Goal: Task Accomplishment & Management: Manage account settings

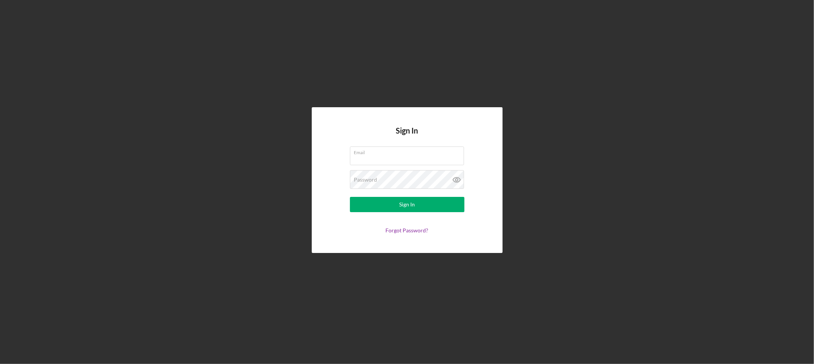
type input "[EMAIL_ADDRESS][DOMAIN_NAME]"
click at [391, 214] on form "Email [EMAIL_ADDRESS][DOMAIN_NAME] Password Sign In Forgot Password?" at bounding box center [407, 190] width 153 height 87
click at [391, 211] on button "Sign In" at bounding box center [407, 204] width 114 height 15
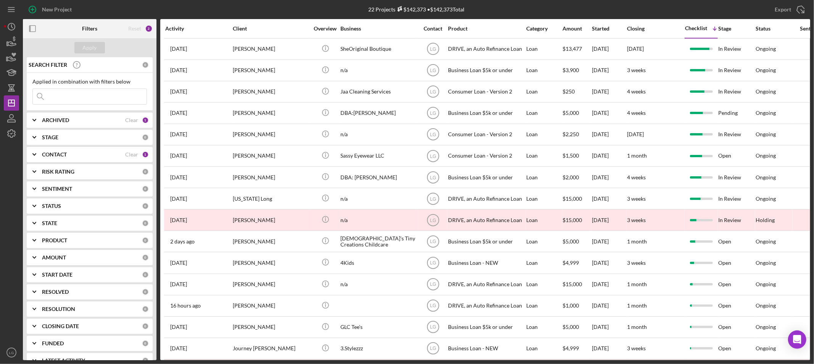
click at [95, 105] on div "Applied in combination with filters below Icon/Menu Close" at bounding box center [90, 92] width 126 height 38
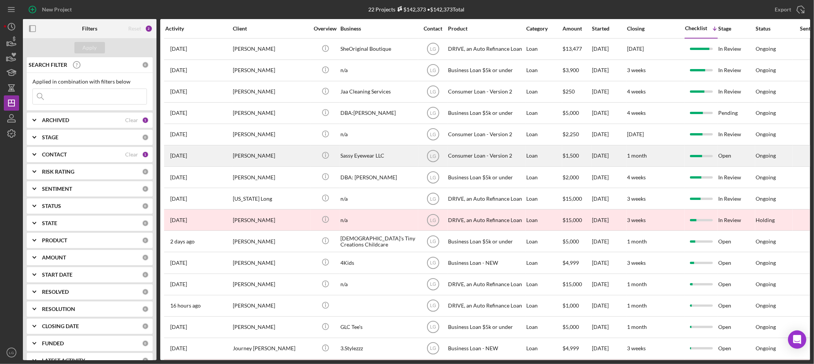
click at [301, 162] on div "[PERSON_NAME]" at bounding box center [271, 156] width 76 height 20
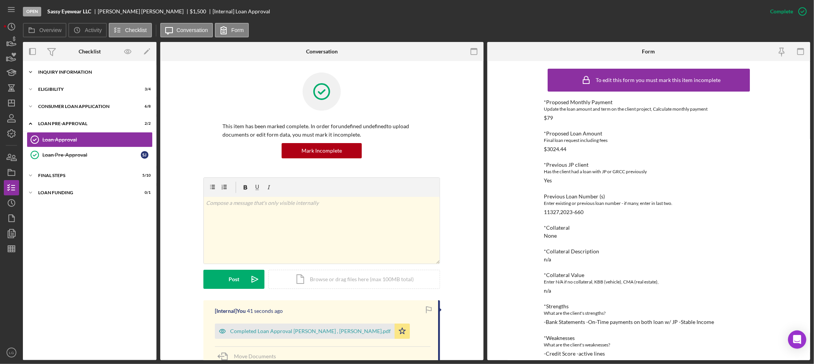
click at [71, 76] on div "Icon/Expander Inquiry Information 2 / 8" at bounding box center [90, 71] width 134 height 15
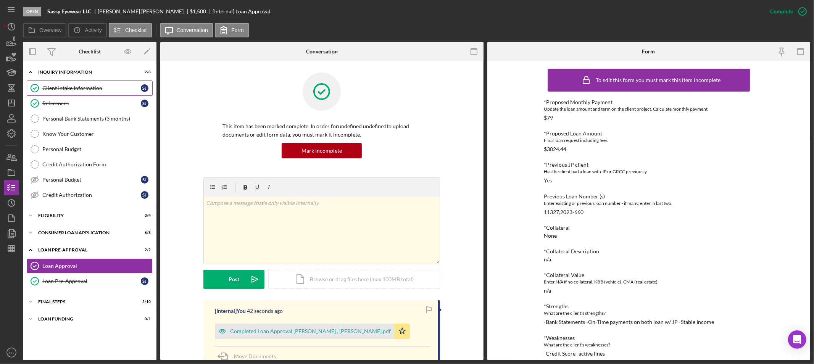
click at [69, 86] on div "Client Intake Information" at bounding box center [91, 88] width 98 height 6
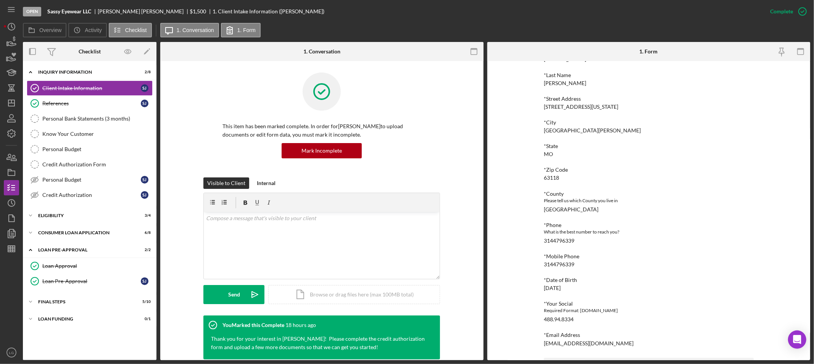
scroll to position [210, 0]
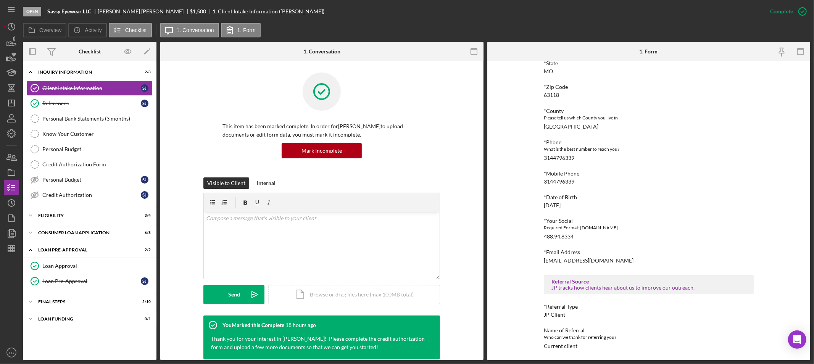
click at [557, 237] on div "488.94.8334" at bounding box center [559, 237] width 30 height 6
copy div "488.94.8334"
drag, startPoint x: 140, startPoint y: 11, endPoint x: 120, endPoint y: 11, distance: 20.2
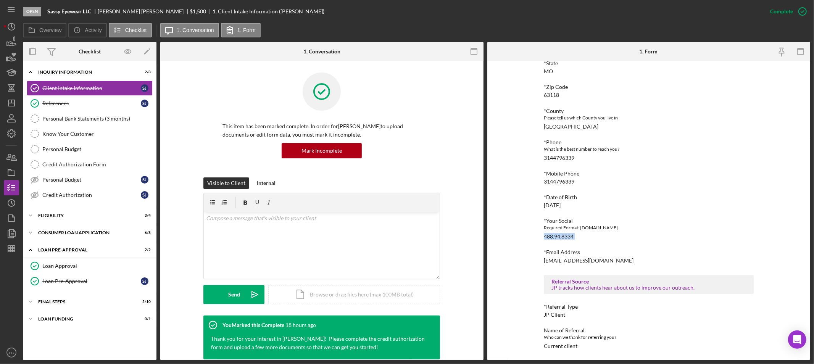
click at [102, 11] on div "Shannon Johnson" at bounding box center [144, 11] width 92 height 6
click at [121, 11] on div "Shannon Johnson" at bounding box center [144, 11] width 92 height 6
drag, startPoint x: 139, startPoint y: 12, endPoint x: 100, endPoint y: 11, distance: 39.3
click at [100, 11] on div "Shannon Johnson" at bounding box center [144, 11] width 92 height 6
copy div "Shannon Johnson"
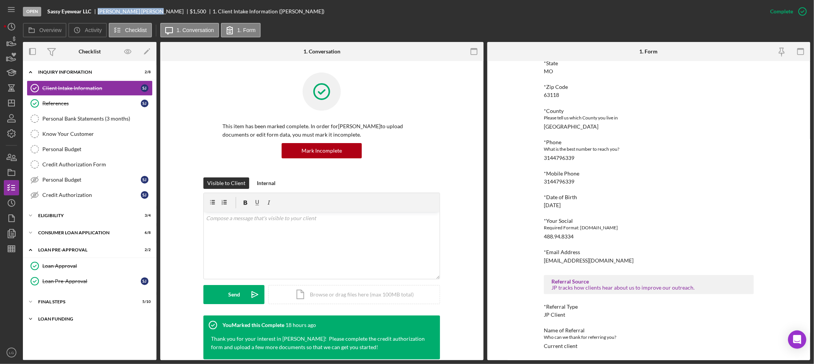
click at [89, 313] on div "Icon/Expander Loan Funding 0 / 1" at bounding box center [90, 318] width 134 height 15
click at [79, 216] on div "Eligibility" at bounding box center [92, 215] width 109 height 5
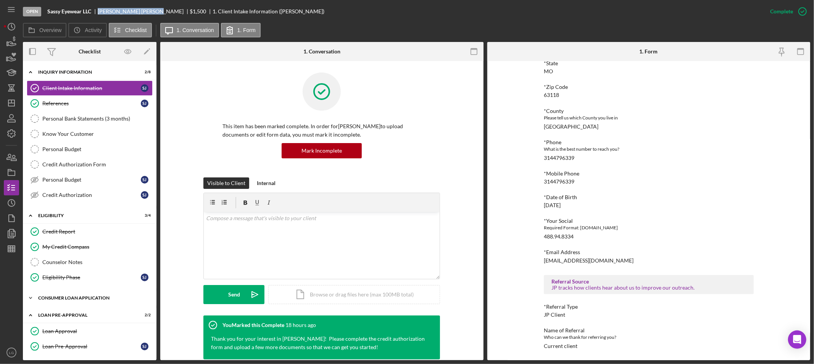
click at [76, 297] on div "Consumer Loan Application" at bounding box center [92, 298] width 109 height 5
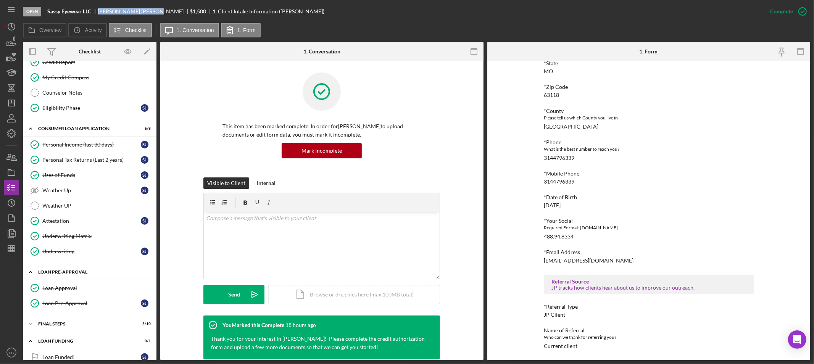
scroll to position [184, 0]
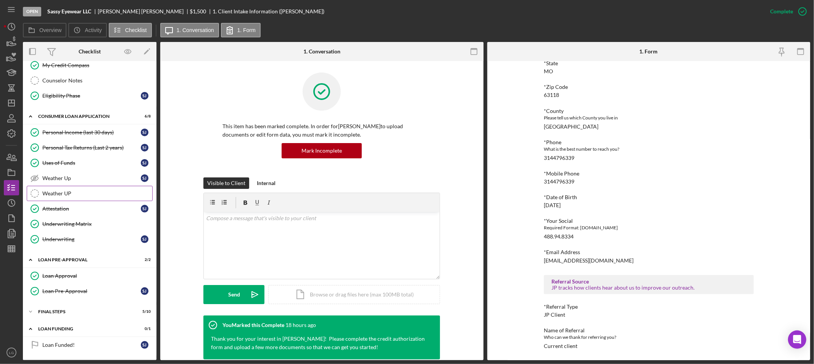
drag, startPoint x: 179, startPoint y: 191, endPoint x: 149, endPoint y: 198, distance: 30.5
click at [179, 191] on div "Visible to Client Internal v Color teal Color pink Remove color Add row above A…" at bounding box center [322, 246] width 300 height 138
click at [54, 307] on div "Icon/Expander FINAL STEPS 5 / 10" at bounding box center [90, 311] width 134 height 15
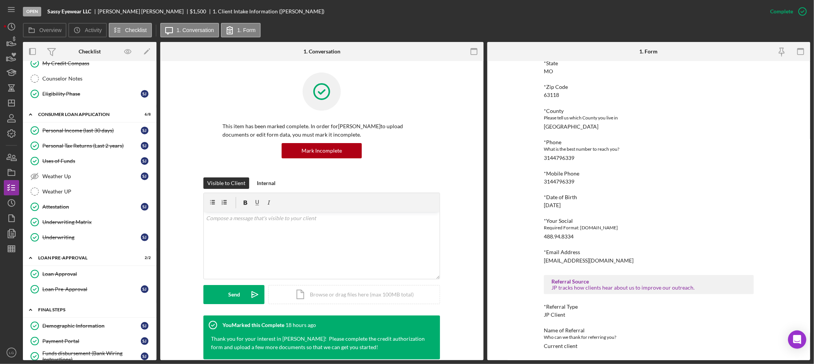
scroll to position [311, 0]
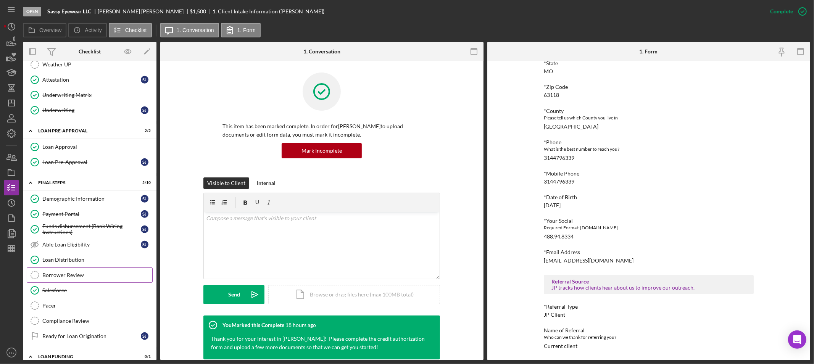
click at [82, 272] on link "Borrower Review Borrower Review" at bounding box center [90, 275] width 126 height 15
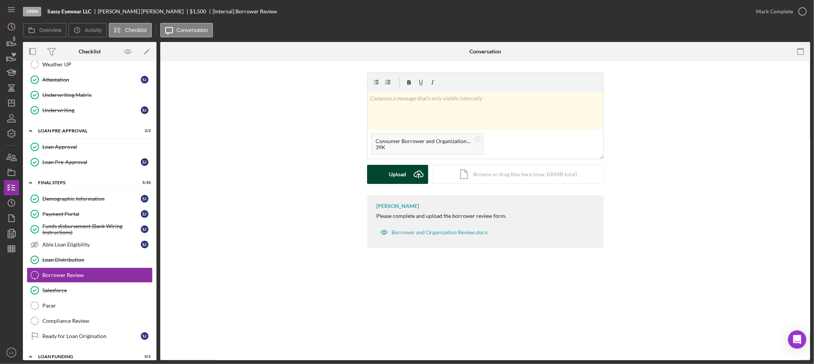
click at [403, 182] on div "Upload" at bounding box center [397, 174] width 17 height 19
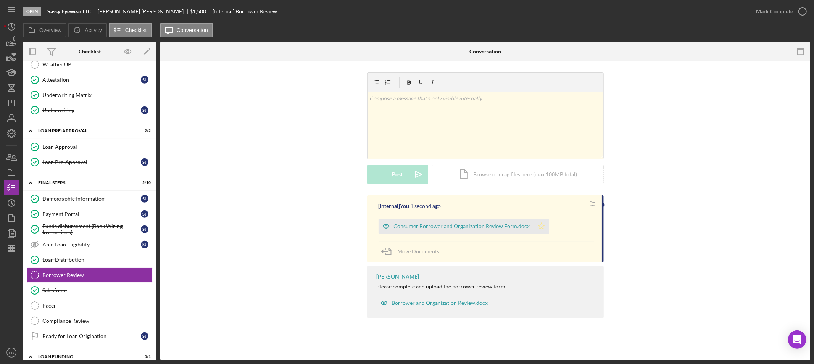
click at [534, 226] on icon "Icon/Star" at bounding box center [541, 226] width 15 height 15
click at [504, 230] on div "Consumer Borrower and Organization Review Form.docx" at bounding box center [456, 226] width 155 height 15
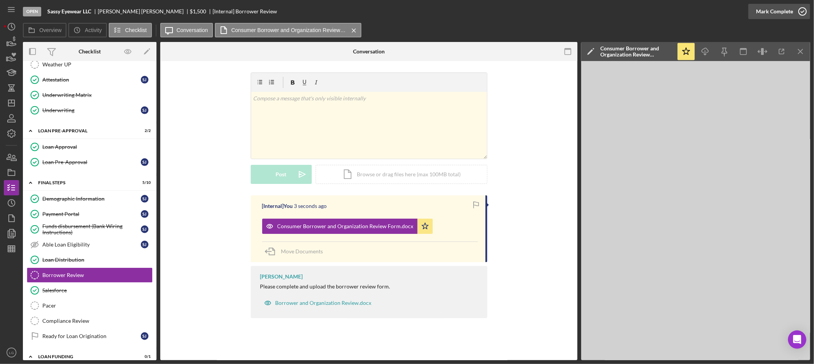
click at [778, 13] on div "Mark Complete" at bounding box center [774, 11] width 37 height 15
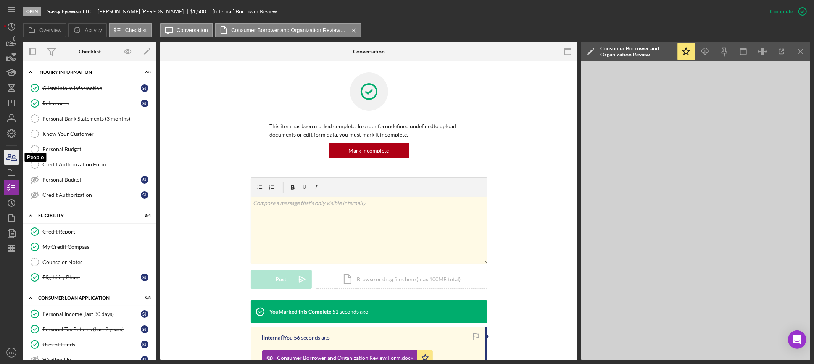
click at [8, 159] on icon "button" at bounding box center [11, 157] width 19 height 19
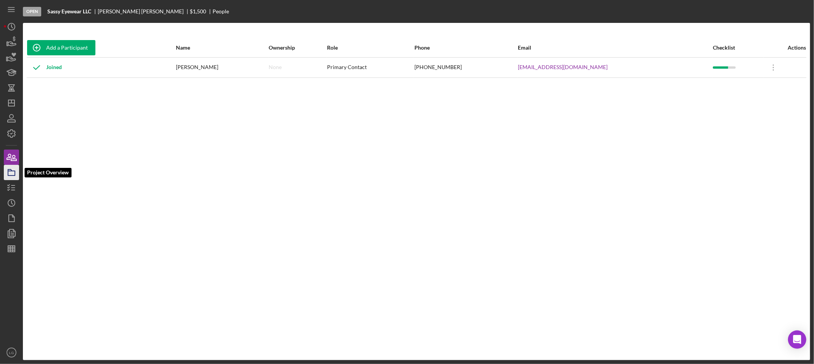
click at [15, 174] on rect "button" at bounding box center [11, 173] width 7 height 5
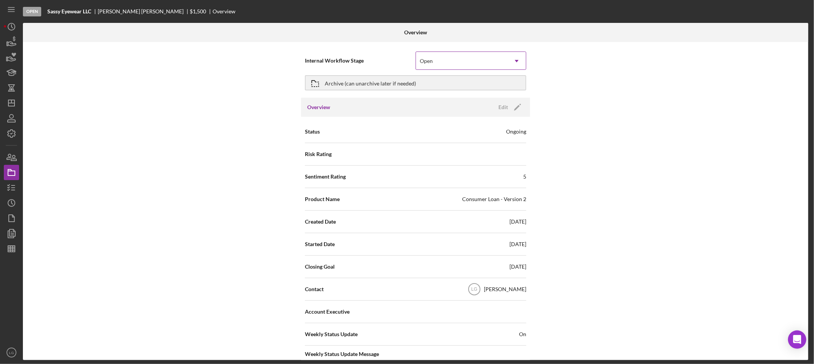
click at [468, 62] on div "Open" at bounding box center [462, 61] width 92 height 18
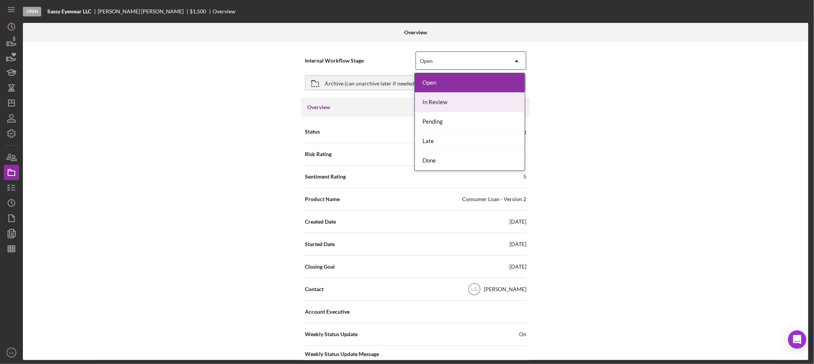
click at [444, 108] on div "In Review" at bounding box center [470, 102] width 110 height 19
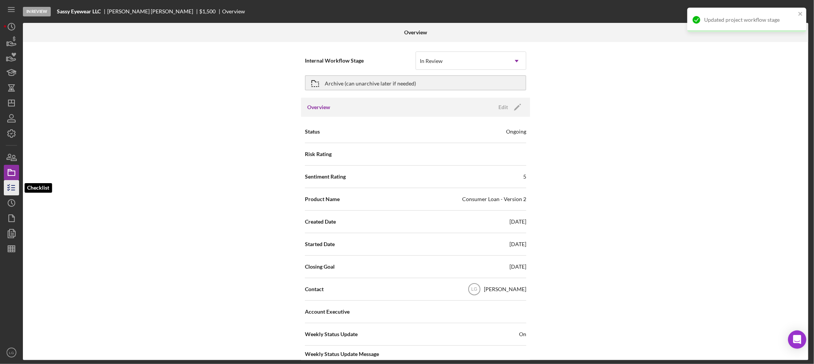
click at [11, 185] on icon "button" at bounding box center [11, 187] width 19 height 19
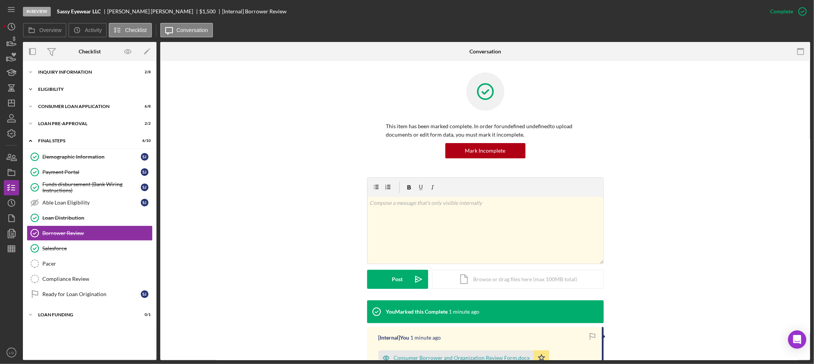
click at [122, 89] on div "Eligibility" at bounding box center [92, 89] width 109 height 5
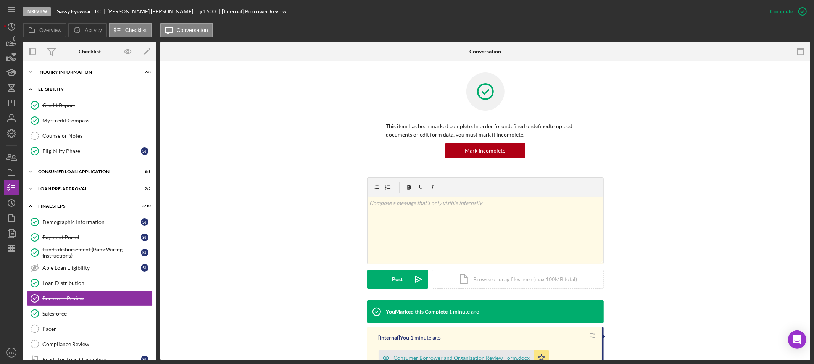
click at [122, 89] on div "Eligibility" at bounding box center [92, 89] width 109 height 5
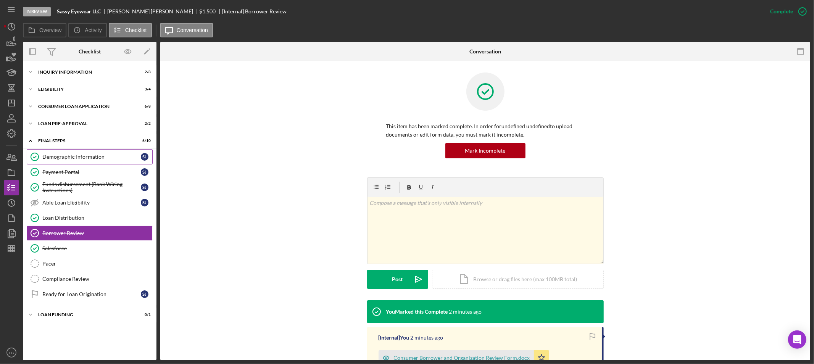
click at [95, 157] on div "Demographic Information" at bounding box center [91, 157] width 98 height 6
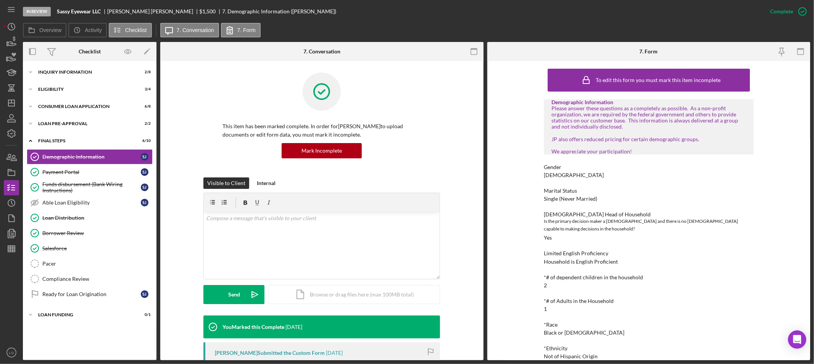
scroll to position [42, 0]
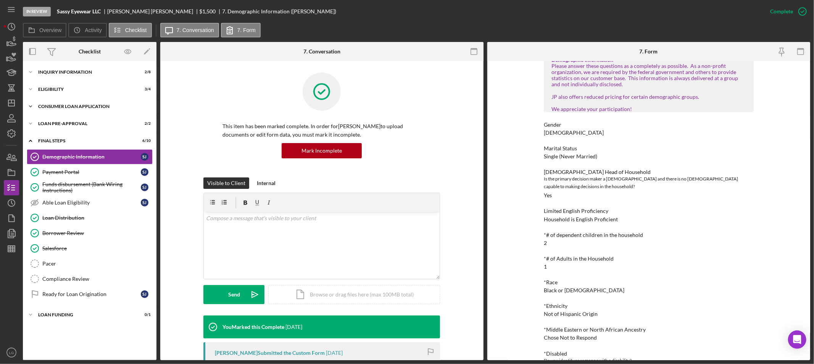
click at [94, 106] on div "Consumer Loan Application" at bounding box center [92, 106] width 109 height 5
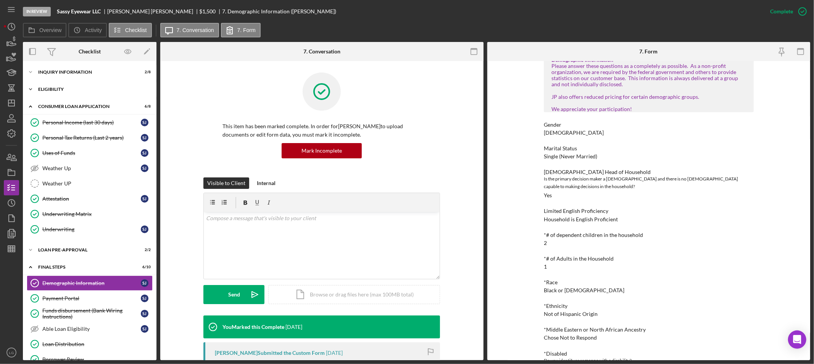
click at [93, 89] on div "Eligibility" at bounding box center [92, 89] width 109 height 5
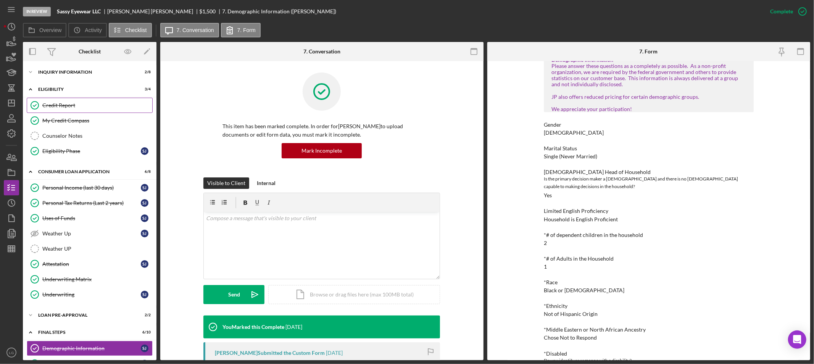
click at [74, 104] on div "Credit Report" at bounding box center [97, 105] width 110 height 6
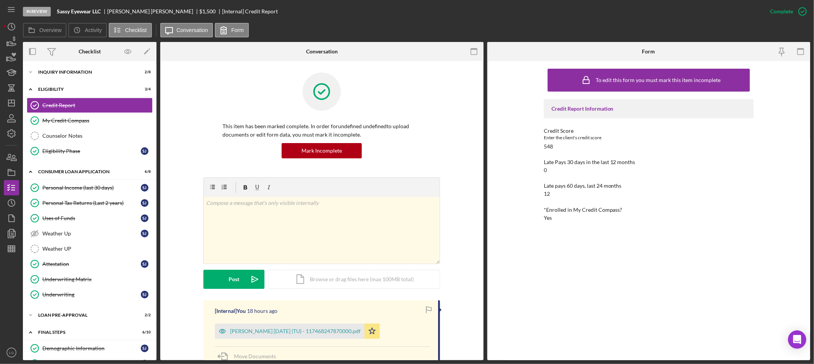
scroll to position [42, 0]
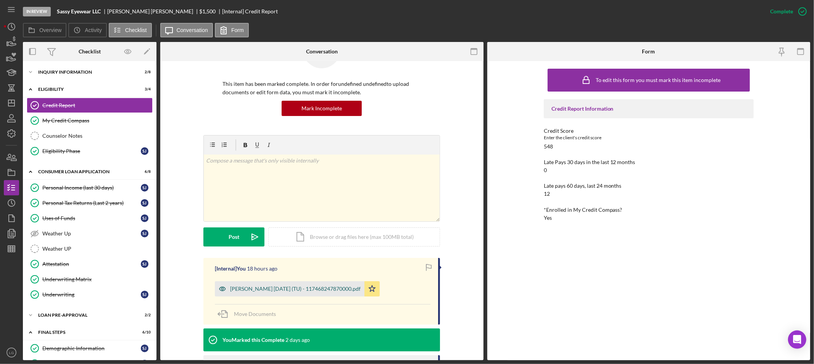
click at [306, 285] on div "Johnson, Shannon 2025-10-07 (TU) - 117468247870000.pdf" at bounding box center [290, 288] width 150 height 15
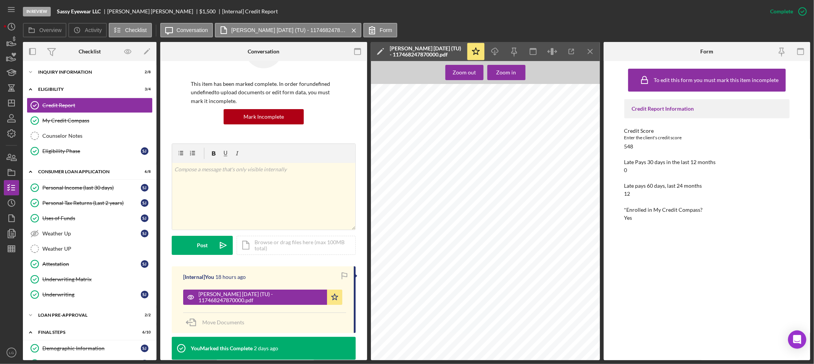
scroll to position [127, 0]
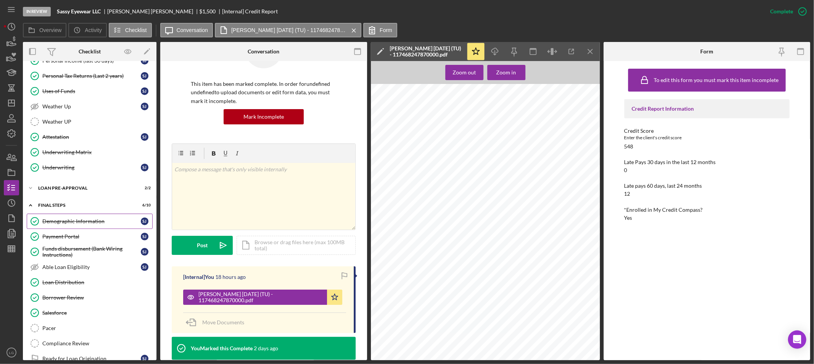
click at [81, 226] on link "Demographic Information Demographic Information S J" at bounding box center [90, 221] width 126 height 15
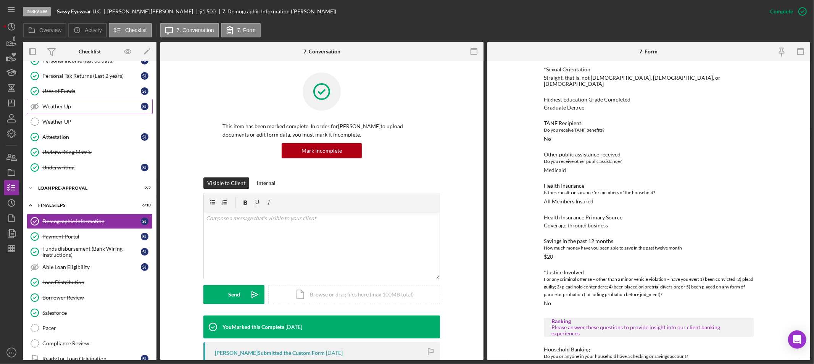
scroll to position [85, 0]
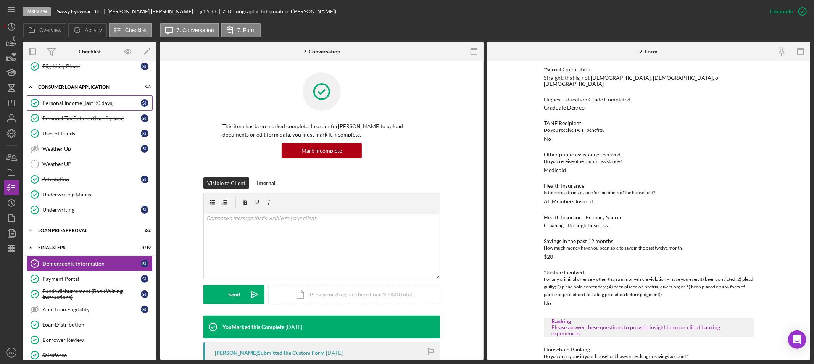
drag, startPoint x: 81, startPoint y: 108, endPoint x: 108, endPoint y: 151, distance: 50.8
click at [81, 108] on link "Personal Income (last 30 days) Personal Income (last 30 days) S J" at bounding box center [90, 102] width 126 height 15
click at [93, 98] on link "Personal Income (last 30 days) Personal Income (last 30 days) S J" at bounding box center [90, 102] width 126 height 15
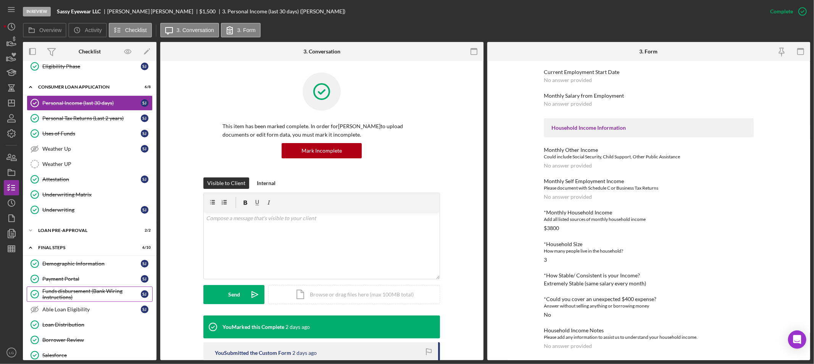
scroll to position [160, 0]
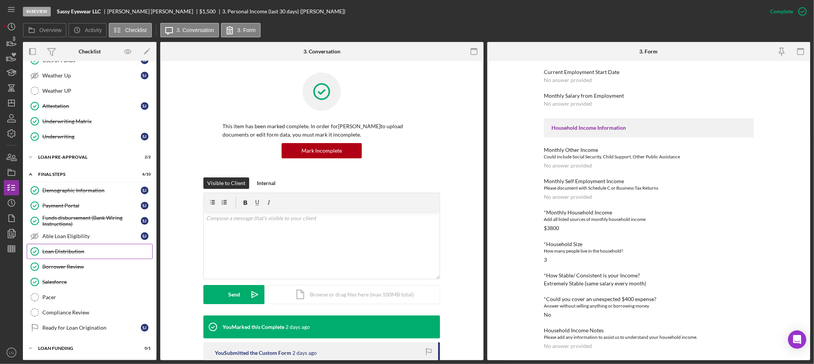
click at [56, 251] on div "Loan Distribution" at bounding box center [97, 251] width 110 height 6
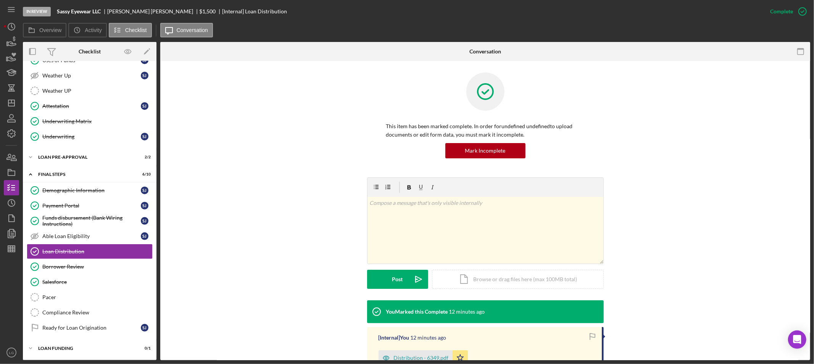
scroll to position [105, 0]
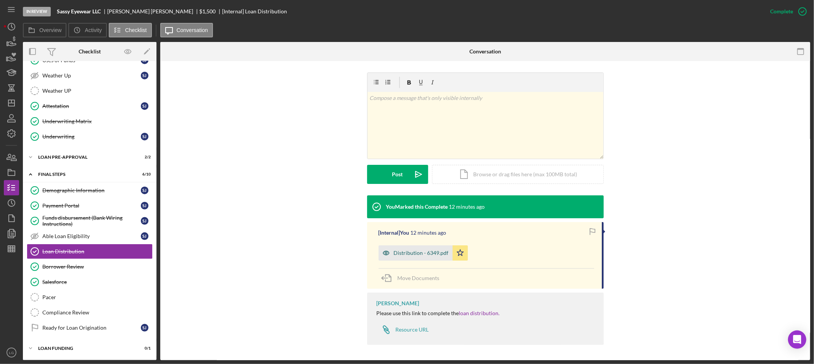
click at [415, 255] on div "Distribution - 6349.pdf" at bounding box center [421, 253] width 55 height 6
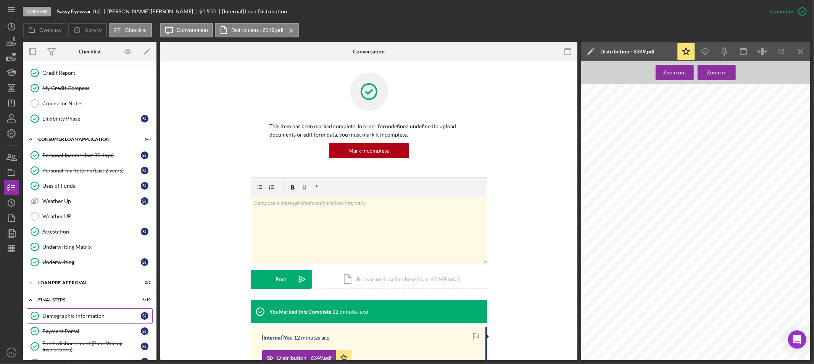
scroll to position [0, 0]
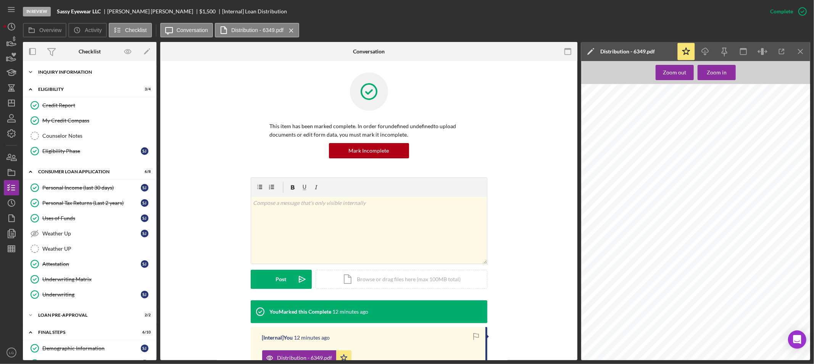
click at [50, 77] on div "Icon/Expander Inquiry Information 2 / 8" at bounding box center [90, 71] width 134 height 15
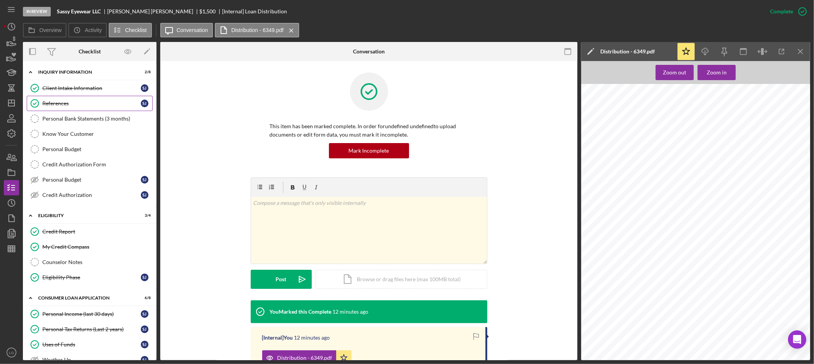
click at [51, 101] on div "References" at bounding box center [91, 103] width 98 height 6
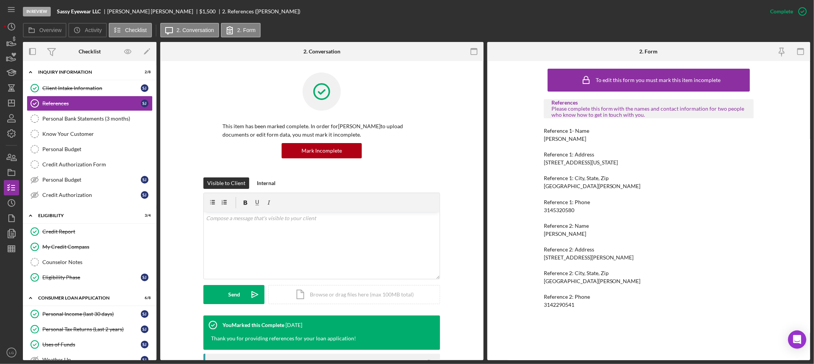
click at [558, 138] on div "Mirian Jackson" at bounding box center [565, 139] width 42 height 6
copy div "Mirian Jackson"
click at [551, 209] on div "3145320580" at bounding box center [559, 210] width 31 height 6
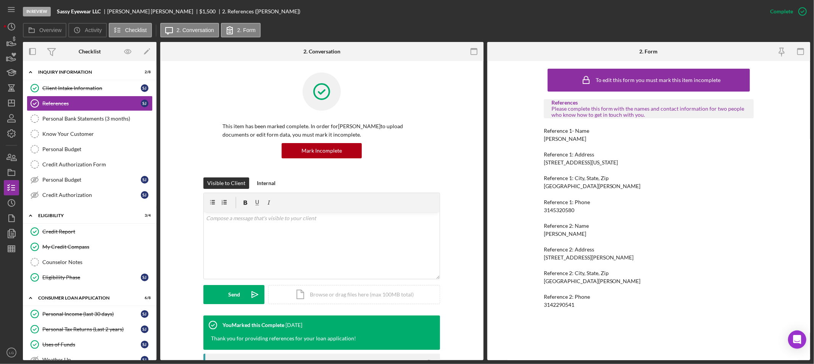
click at [551, 209] on div "3145320580" at bounding box center [559, 210] width 31 height 6
copy div "3145320580"
click at [553, 229] on div "Reference 2: Name Maya Johnson" at bounding box center [649, 230] width 210 height 14
click at [551, 235] on div "Maya Johnson" at bounding box center [565, 234] width 42 height 6
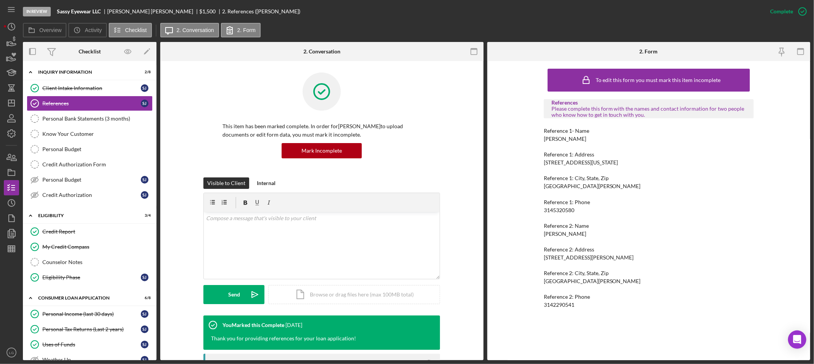
click at [551, 235] on div "Maya Johnson" at bounding box center [565, 234] width 42 height 6
copy div "Maya Johnson"
click at [557, 303] on div "3142290541" at bounding box center [559, 305] width 31 height 6
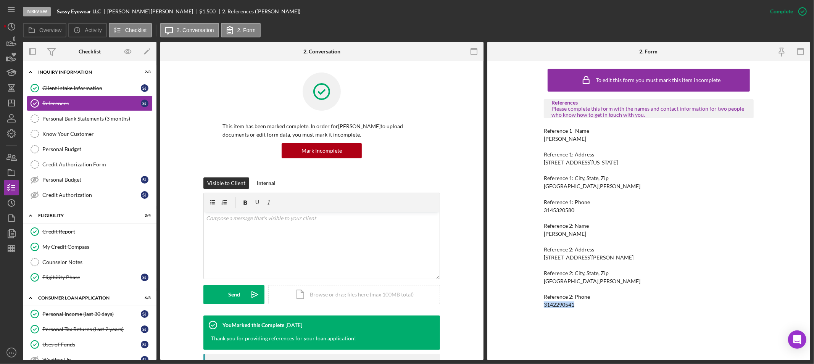
copy div "3142290541"
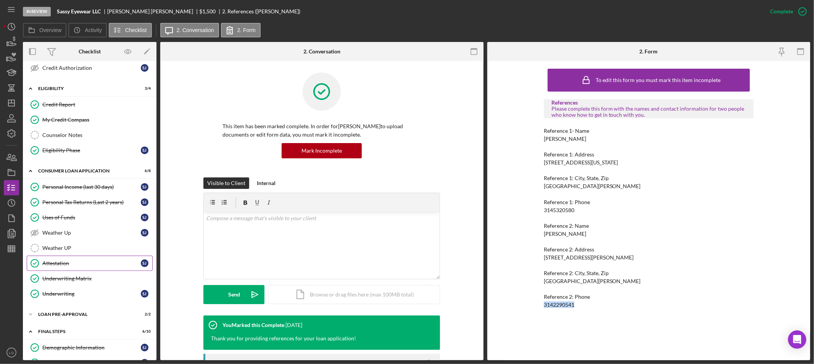
click at [40, 265] on icon "Attestation" at bounding box center [34, 263] width 19 height 19
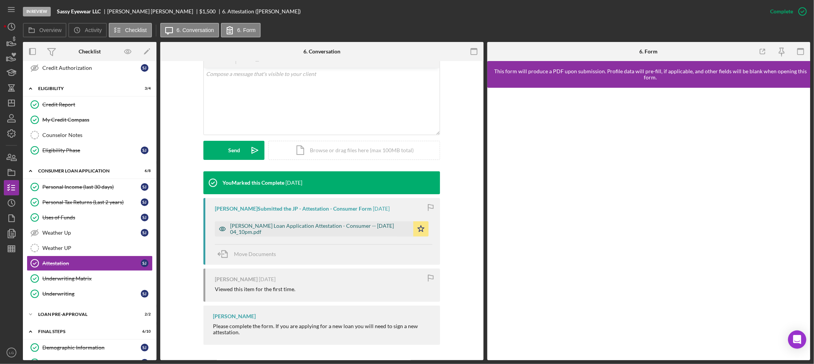
click at [350, 230] on div "Justine Petersen Loan Application Attestation - Consumer -- 2025-10-01 04_10pm.…" at bounding box center [319, 229] width 179 height 12
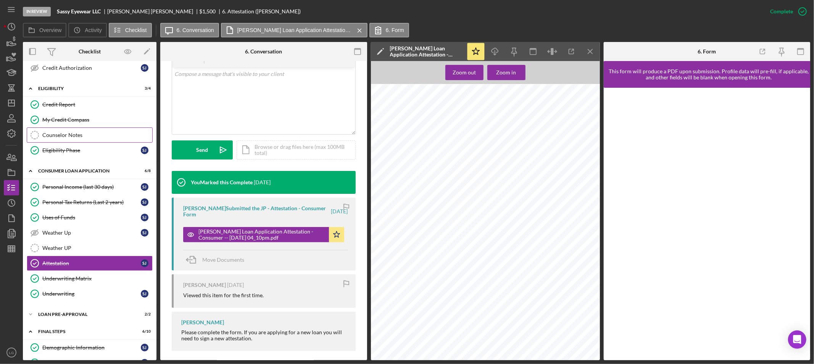
scroll to position [42, 0]
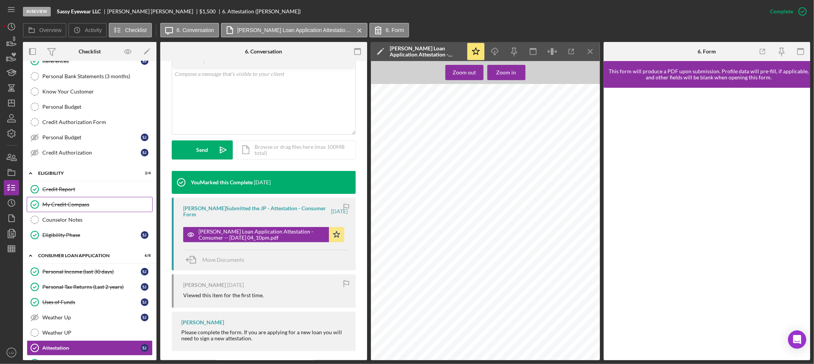
click at [68, 207] on div "My Credit Compass" at bounding box center [97, 204] width 110 height 6
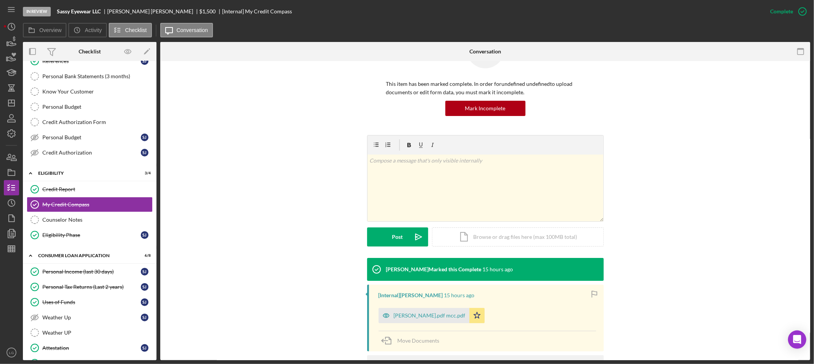
scroll to position [111, 0]
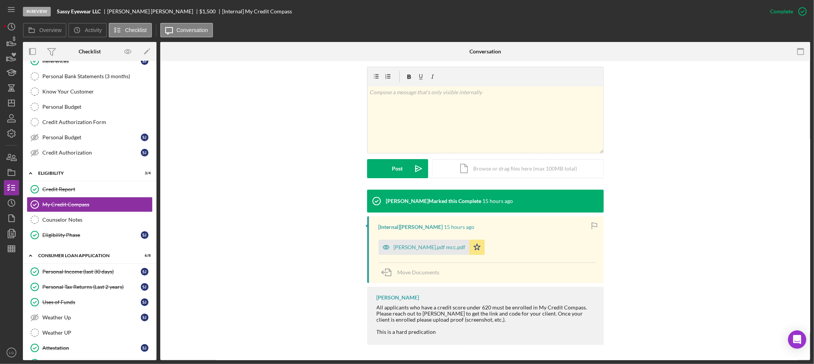
click at [399, 258] on div "[Internal] Cameron Stuhl 15 hours ago Shannon Johnson.pdf mcc.pdf Icon/Star Mov…" at bounding box center [485, 249] width 237 height 67
click at [399, 253] on div "Shannon Johnson.pdf mcc.pdf" at bounding box center [424, 247] width 91 height 15
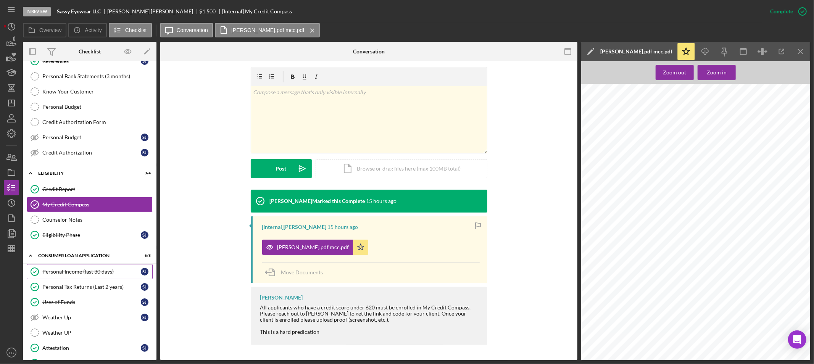
click at [101, 269] on div "Personal Income (last 30 days)" at bounding box center [91, 272] width 98 height 6
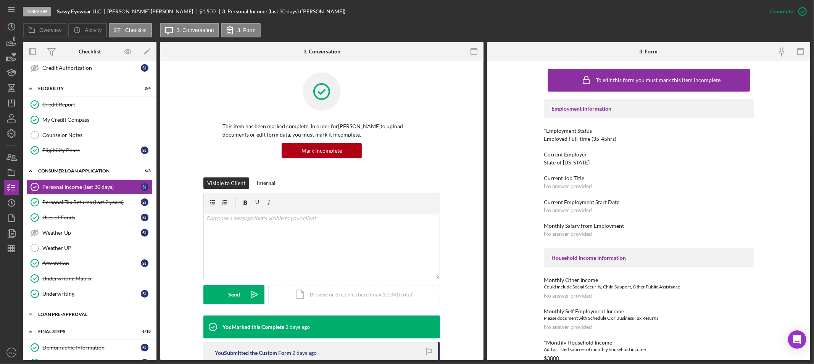
scroll to position [169, 0]
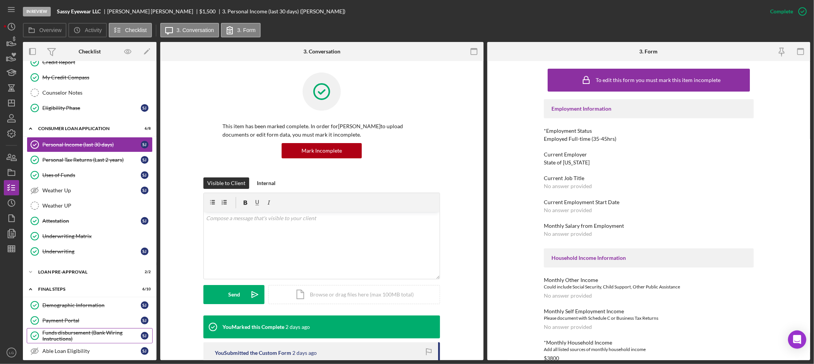
click at [79, 341] on div "Funds disbursement (Bank Wiring Instructions)" at bounding box center [91, 336] width 98 height 12
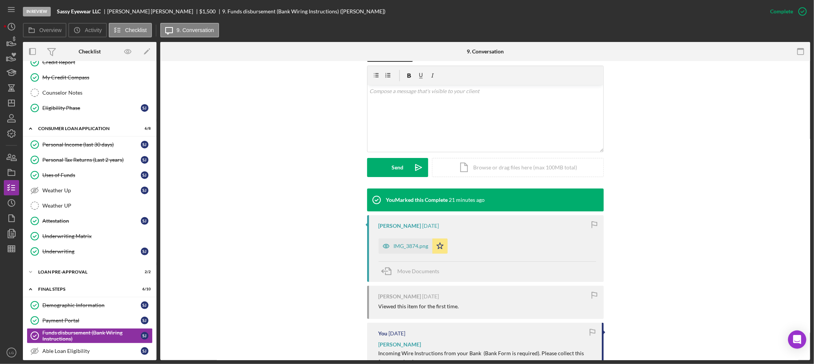
scroll to position [207, 0]
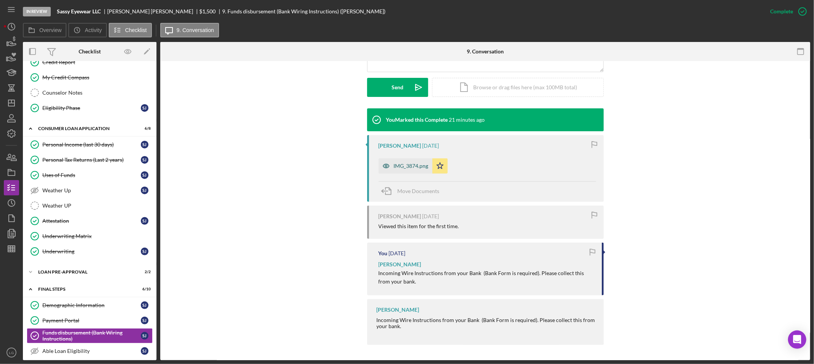
click at [401, 163] on div "IMG_3874.png" at bounding box center [411, 166] width 35 height 6
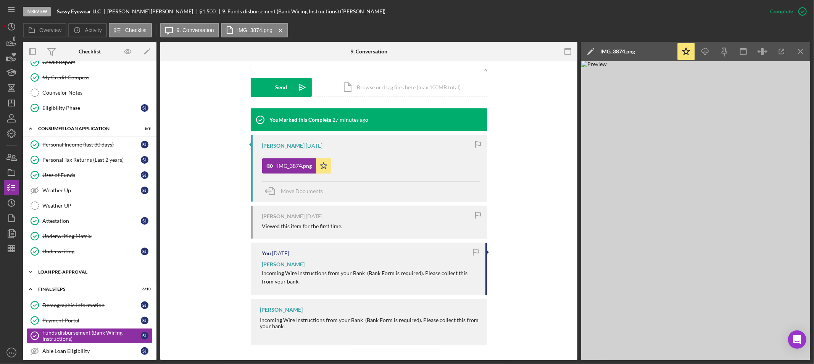
click at [94, 272] on div "Loan Pre-Approval" at bounding box center [92, 272] width 109 height 5
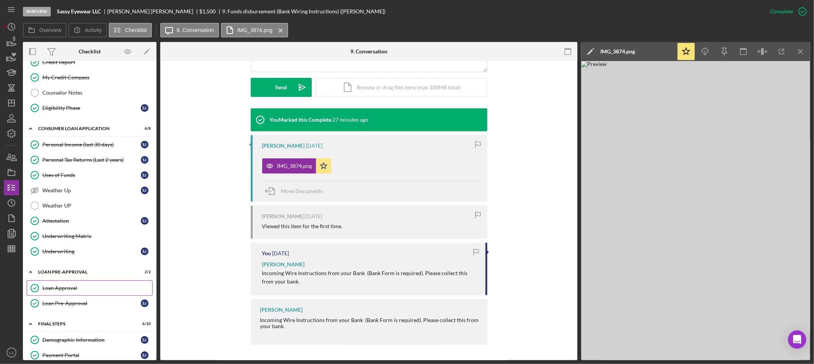
click at [89, 291] on div "Loan Approval" at bounding box center [97, 288] width 110 height 6
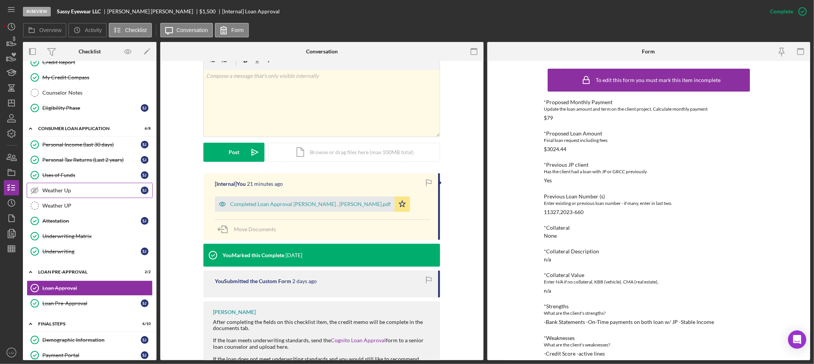
scroll to position [127, 0]
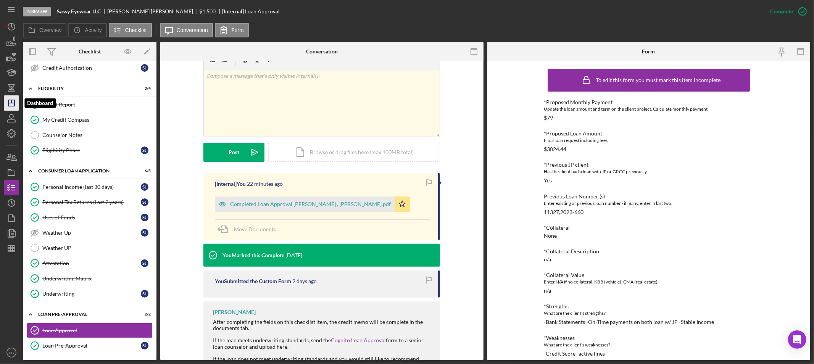
click at [6, 106] on icon "Icon/Dashboard" at bounding box center [11, 102] width 19 height 19
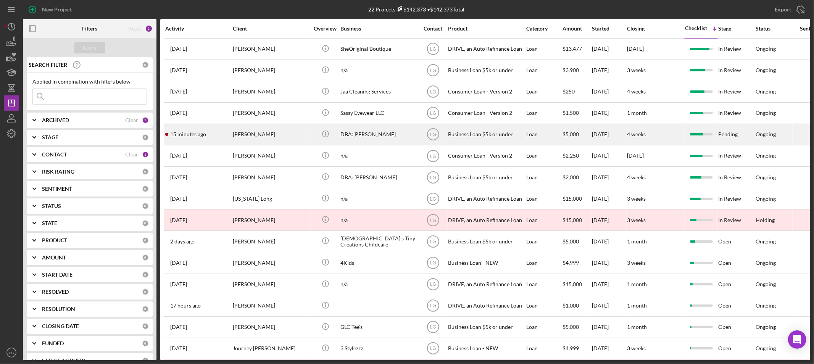
click at [179, 140] on div "15 minutes ago SHERRI HALK" at bounding box center [198, 134] width 67 height 20
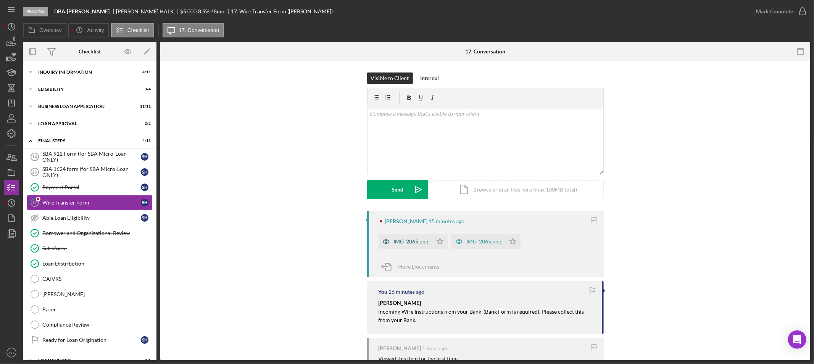
click at [414, 242] on div "IMG_2065.png" at bounding box center [411, 242] width 35 height 6
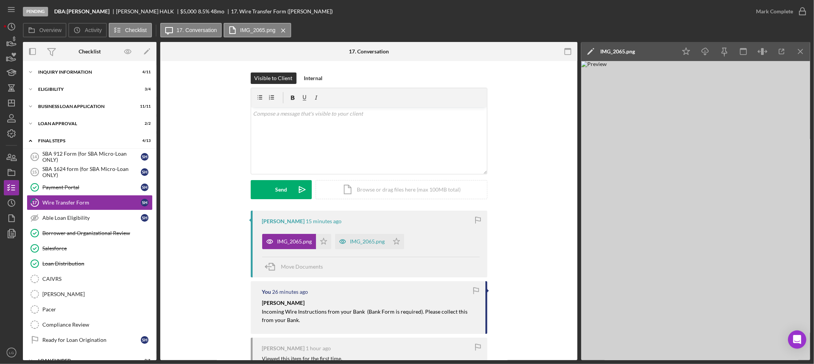
click at [345, 242] on icon "button" at bounding box center [342, 241] width 15 height 15
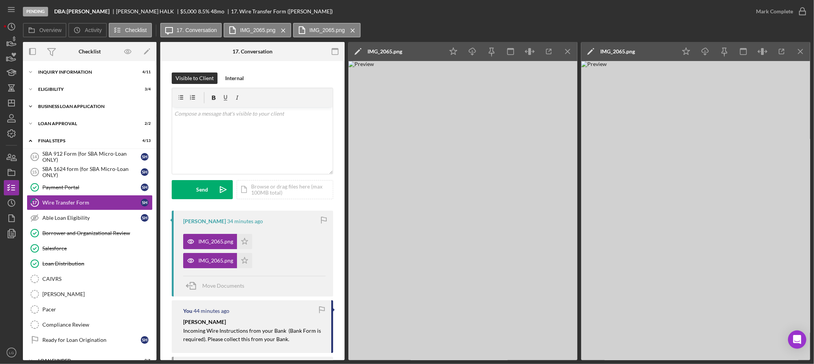
click at [65, 111] on div "Icon/Expander BUSINESS LOAN APPLICATION 11 / 11" at bounding box center [90, 106] width 134 height 15
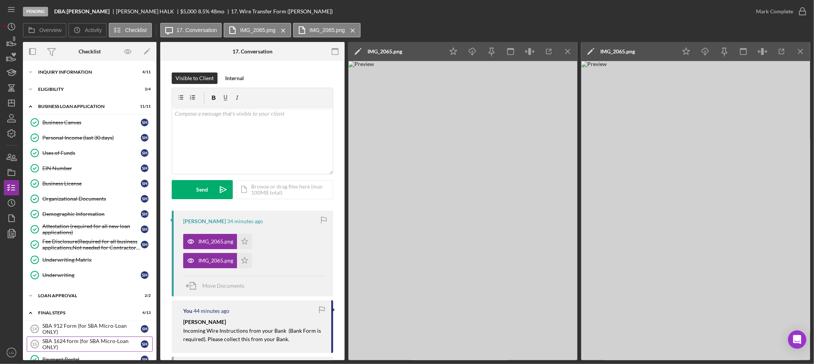
scroll to position [127, 0]
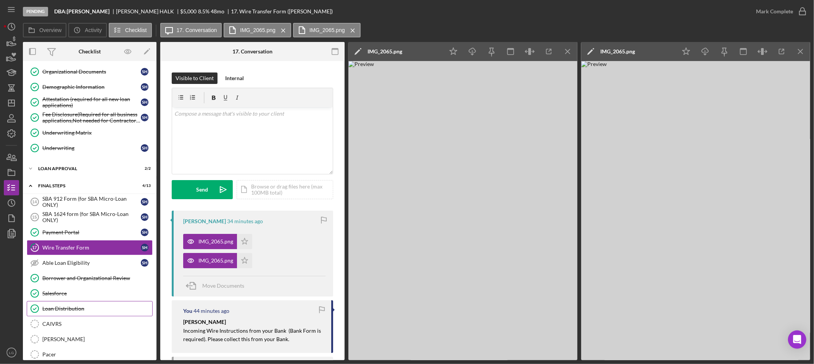
click at [71, 309] on div "Loan Distribution" at bounding box center [97, 309] width 110 height 6
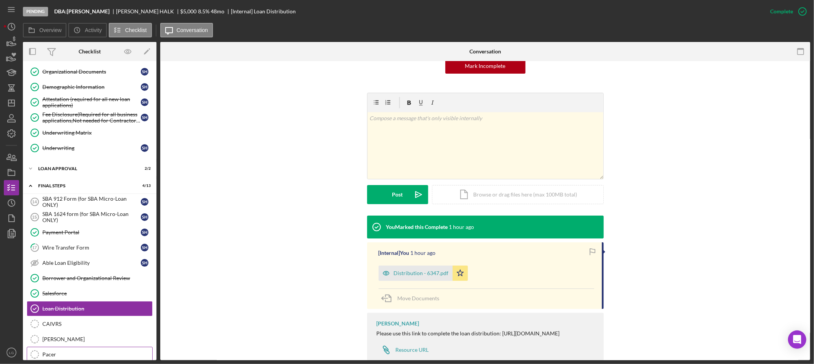
scroll to position [186, 0]
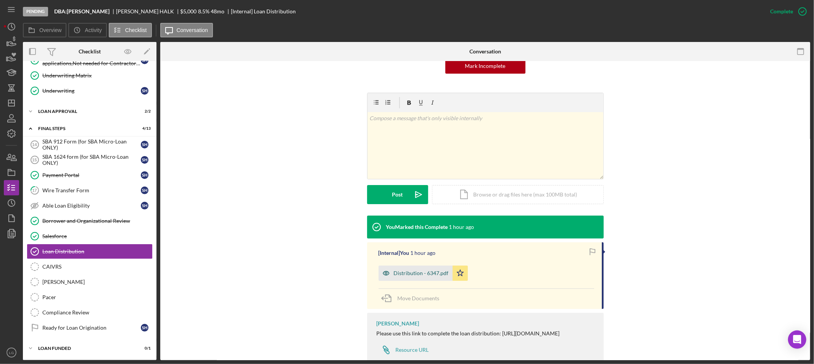
click at [406, 271] on div "Distribution - 6347.pdf" at bounding box center [421, 273] width 55 height 6
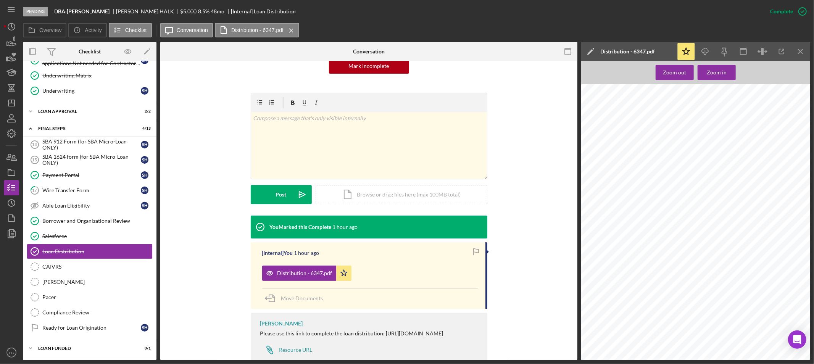
scroll to position [339, 0]
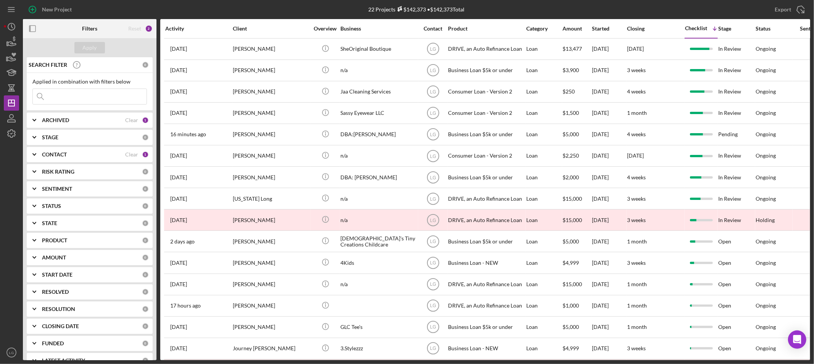
click at [63, 100] on input at bounding box center [90, 96] width 114 height 15
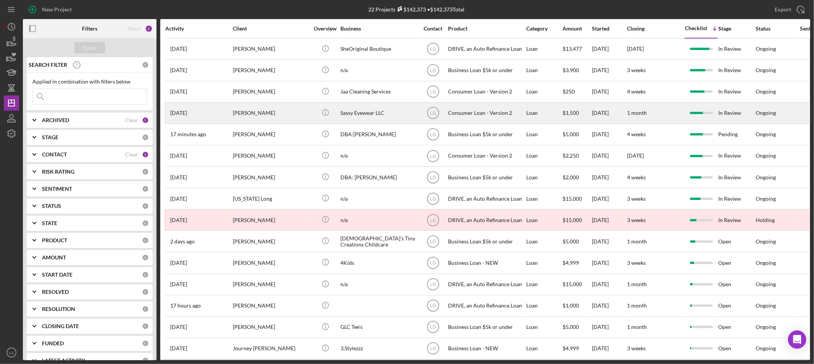
click at [268, 109] on div "[PERSON_NAME]" at bounding box center [271, 113] width 76 height 20
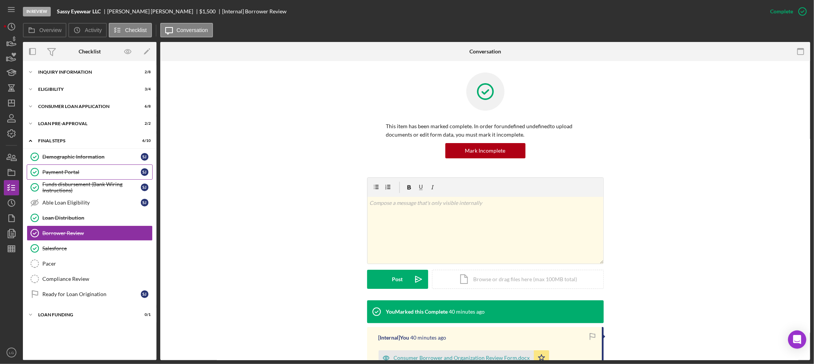
click at [69, 178] on link "Payment Portal Payment Portal [PERSON_NAME]" at bounding box center [90, 171] width 126 height 15
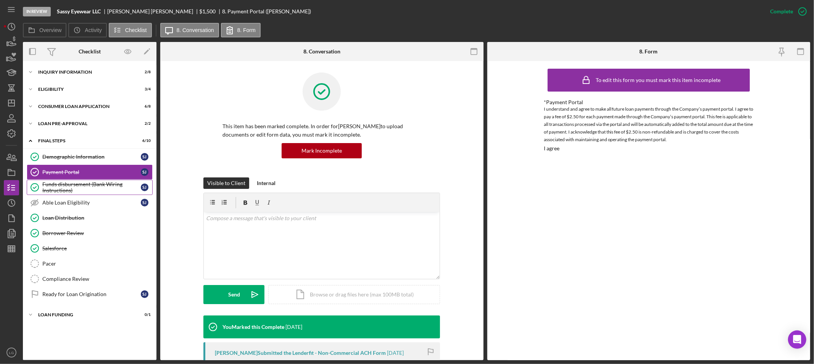
click at [69, 191] on div "Funds disbursement (Bank Wiring Instructions)" at bounding box center [91, 187] width 98 height 12
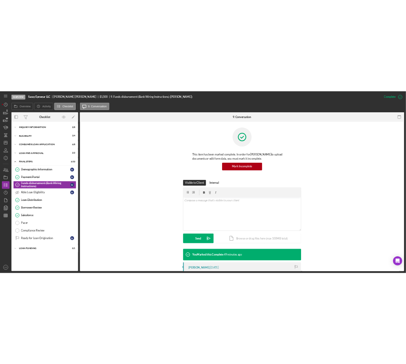
scroll to position [85, 0]
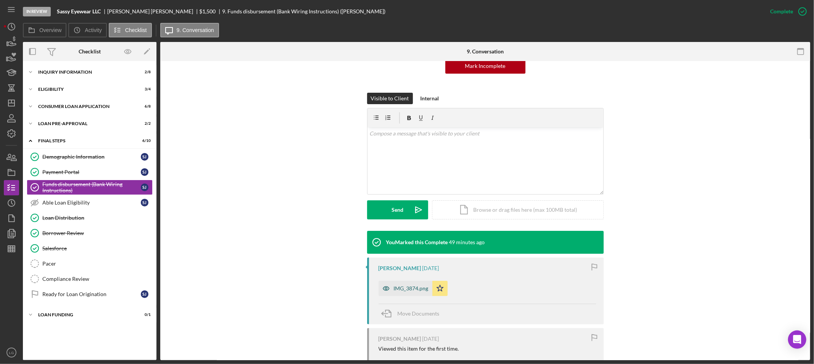
click at [407, 286] on div "IMG_3874.png" at bounding box center [411, 288] width 35 height 6
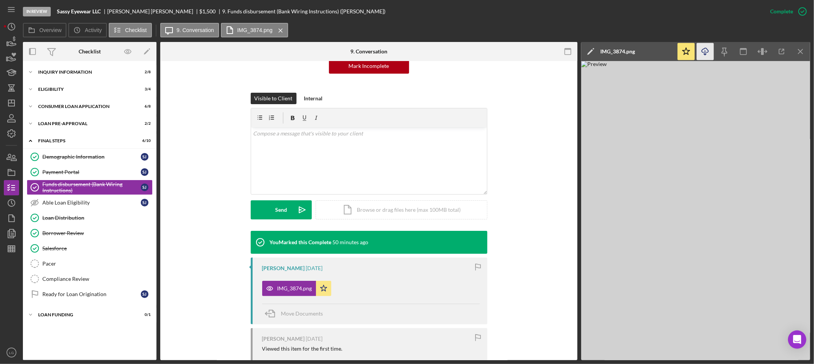
click at [710, 51] on icon "Icon/Download" at bounding box center [705, 51] width 17 height 17
click at [16, 108] on icon "Icon/Dashboard" at bounding box center [11, 102] width 19 height 19
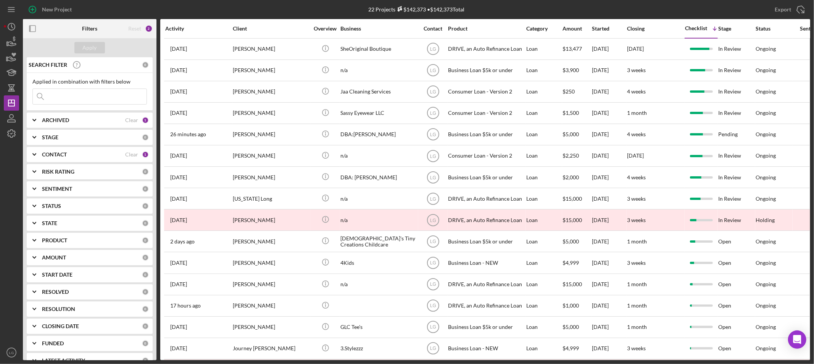
click at [63, 96] on input at bounding box center [90, 96] width 114 height 15
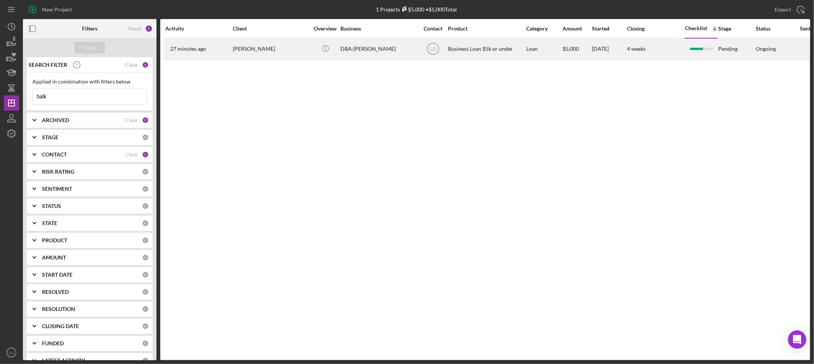
type input "halk"
click at [295, 53] on div "[PERSON_NAME]" at bounding box center [271, 49] width 76 height 20
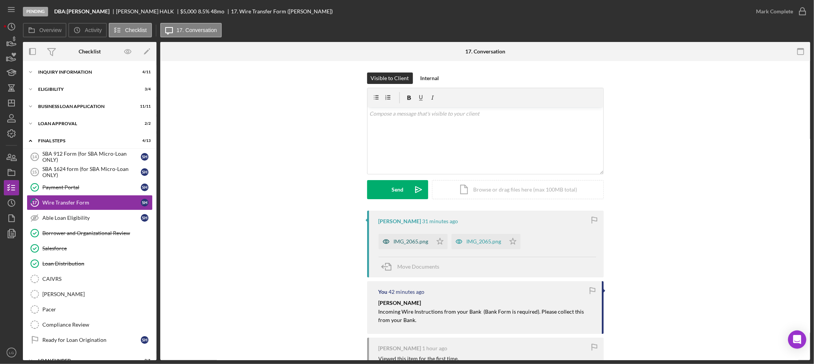
click at [424, 244] on div "IMG_2065.png" at bounding box center [411, 242] width 35 height 6
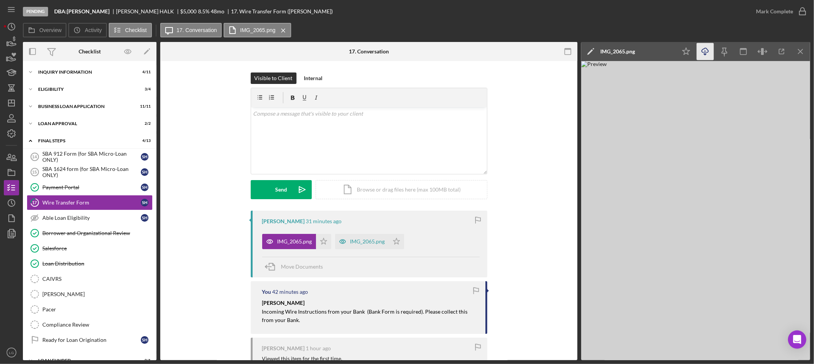
click at [707, 52] on icon "Icon/Download" at bounding box center [705, 51] width 17 height 17
click at [258, 191] on button "Upload Icon/Upload" at bounding box center [281, 189] width 61 height 19
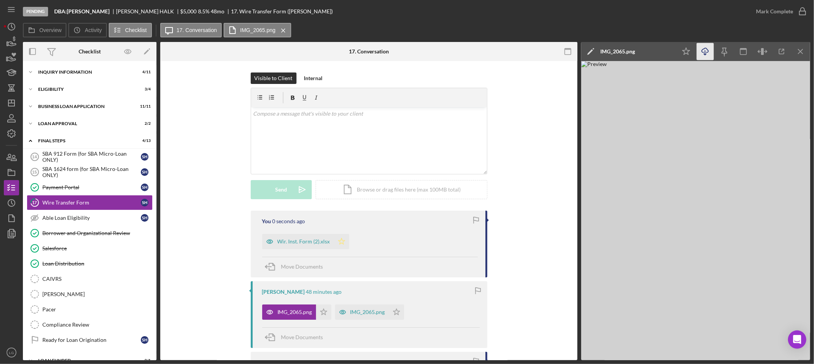
click at [338, 242] on icon "Icon/Star" at bounding box center [341, 241] width 15 height 15
click at [304, 246] on div "Wir. Inst. Form (2).xlsx" at bounding box center [298, 241] width 72 height 15
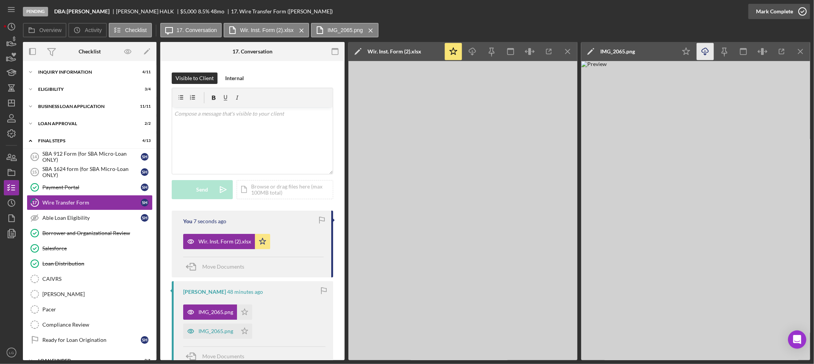
click at [762, 10] on div "Mark Complete" at bounding box center [774, 11] width 37 height 15
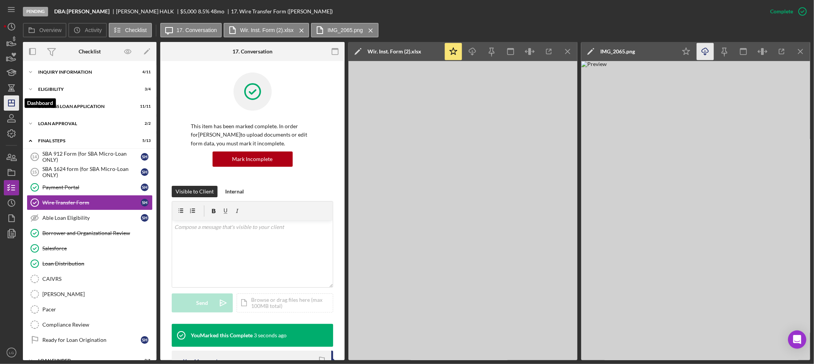
click at [12, 105] on icon "Icon/Dashboard" at bounding box center [11, 102] width 19 height 19
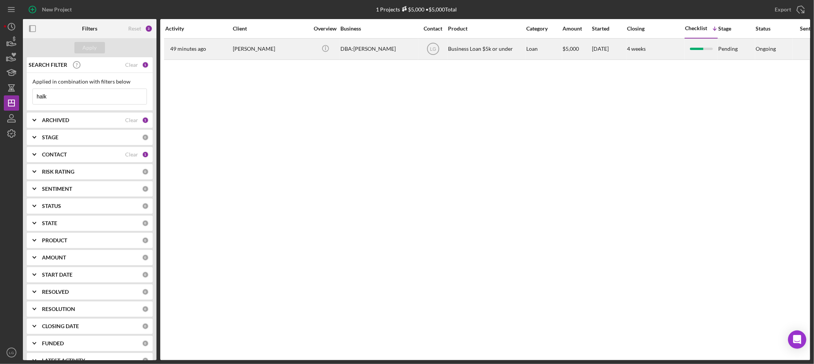
click at [232, 45] on div "49 minutes ago [PERSON_NAME]" at bounding box center [198, 49] width 67 height 20
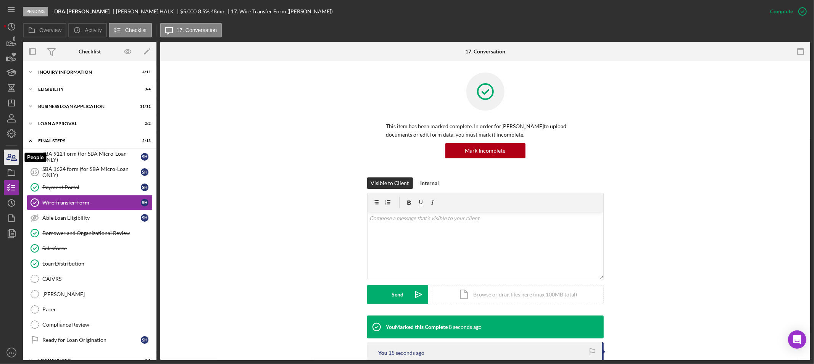
click at [15, 157] on icon "button" at bounding box center [13, 157] width 5 height 5
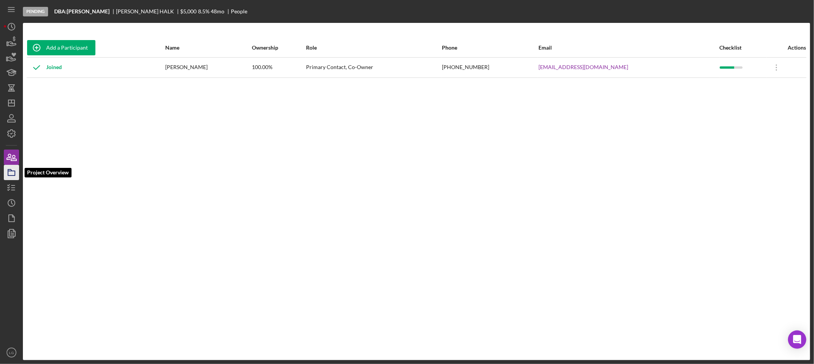
click at [15, 173] on rect "button" at bounding box center [11, 173] width 7 height 5
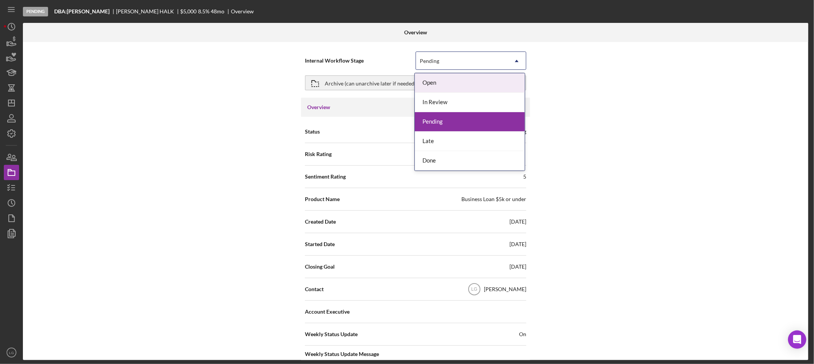
click at [421, 59] on div "Pending" at bounding box center [429, 61] width 19 height 6
click at [440, 99] on div "In Review" at bounding box center [470, 102] width 110 height 19
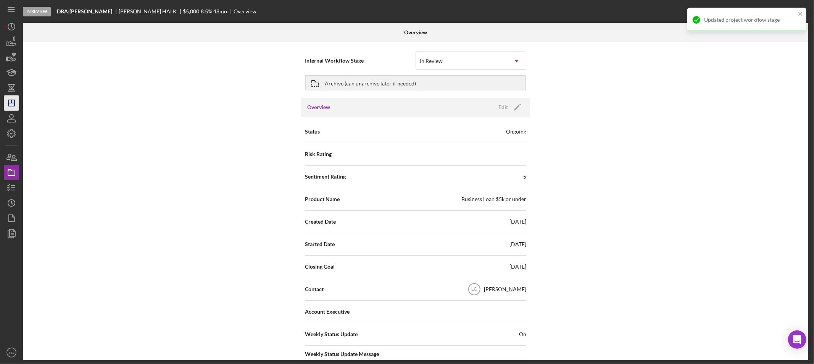
click at [11, 103] on line "button" at bounding box center [11, 103] width 6 height 0
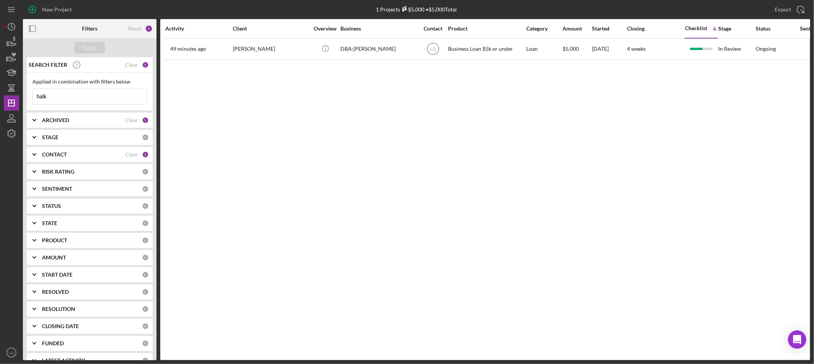
click at [69, 93] on input "halk" at bounding box center [90, 96] width 114 height 15
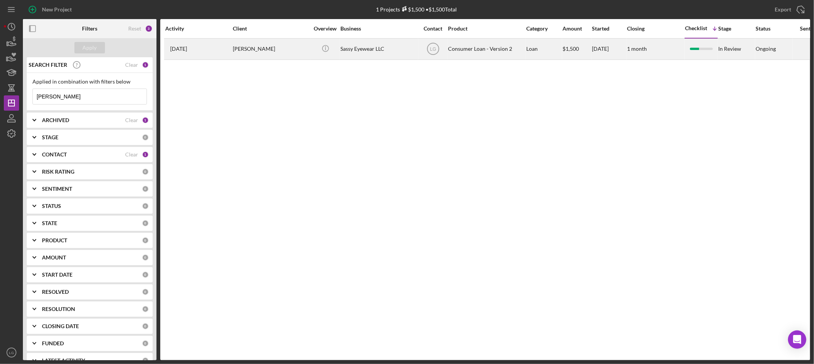
type input "[PERSON_NAME]"
click at [250, 53] on div "[PERSON_NAME]" at bounding box center [271, 49] width 76 height 20
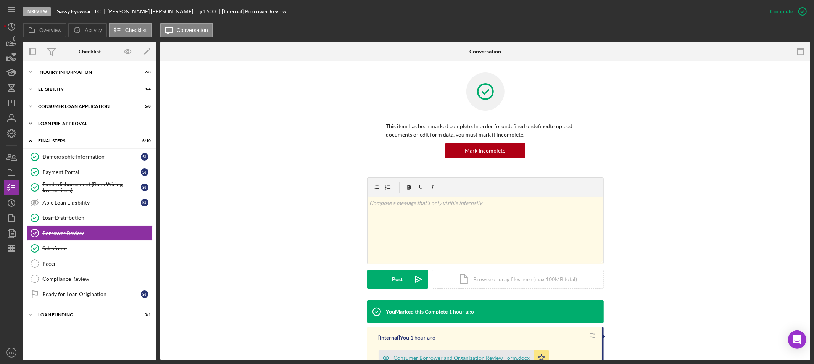
click at [79, 129] on div "Icon/Expander Loan Pre-Approval 2 / 2" at bounding box center [90, 123] width 134 height 15
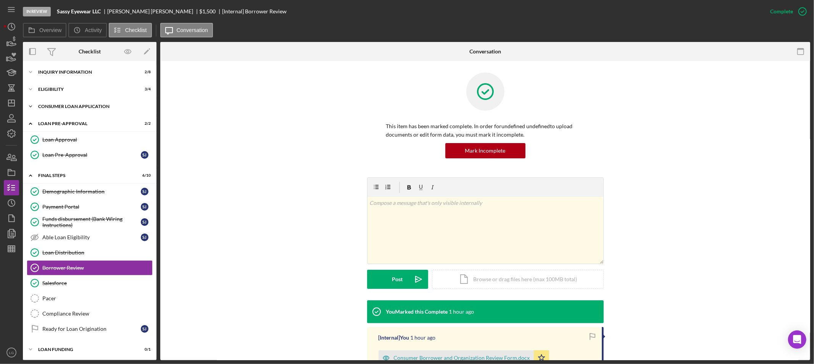
click at [84, 103] on div "Icon/Expander Consumer Loan Application 6 / 8" at bounding box center [90, 106] width 134 height 15
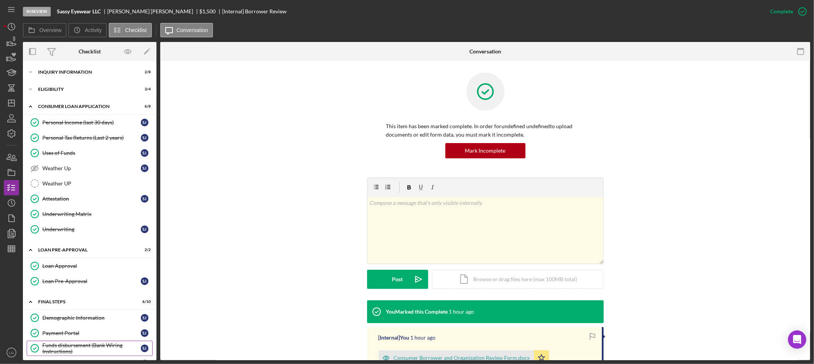
click at [70, 343] on div "Funds disbursement (Bank Wiring Instructions)" at bounding box center [91, 348] width 98 height 12
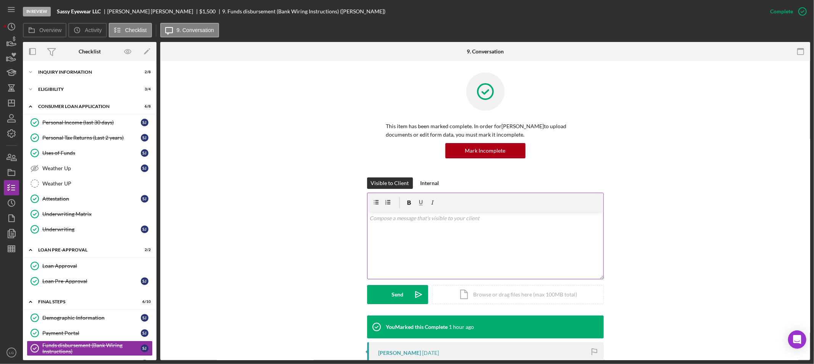
scroll to position [85, 0]
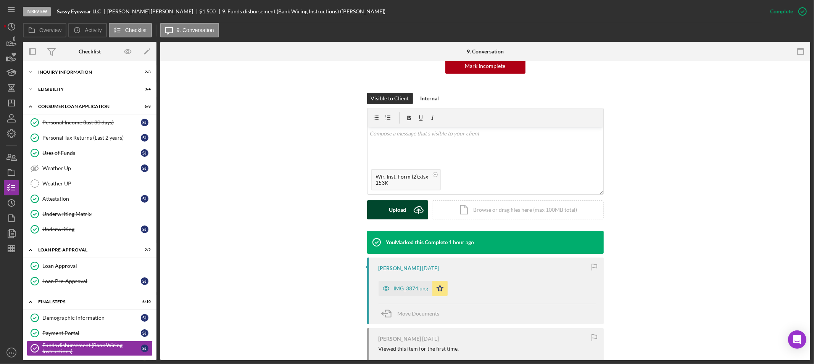
click at [398, 216] on div "Upload" at bounding box center [397, 209] width 17 height 19
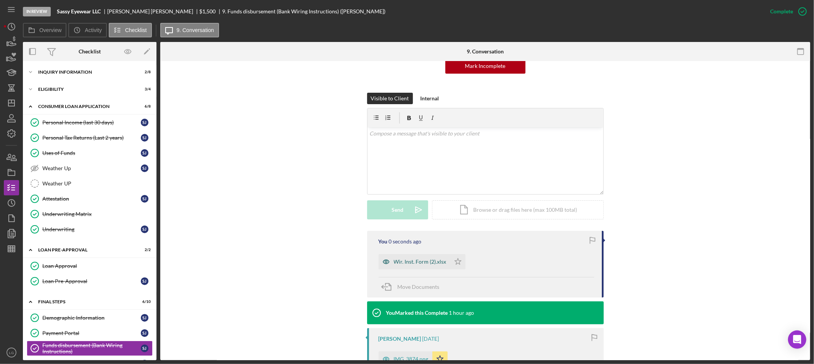
click at [430, 265] on div "Wir. Inst. Form (2).xlsx" at bounding box center [415, 261] width 72 height 15
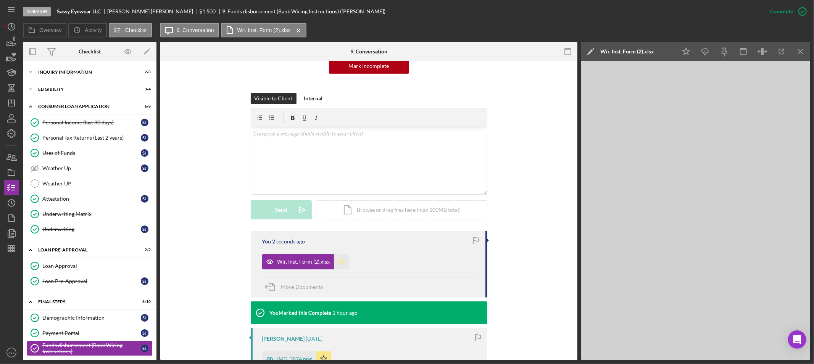
click at [338, 263] on polygon "button" at bounding box center [341, 261] width 6 height 6
click at [10, 103] on line "button" at bounding box center [11, 103] width 6 height 0
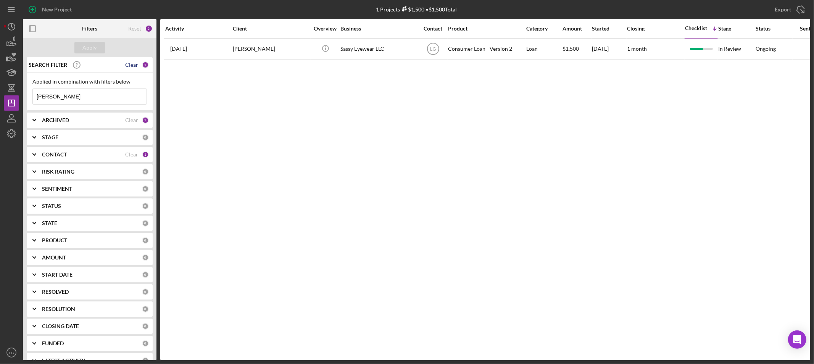
click at [128, 62] on div "Clear" at bounding box center [131, 65] width 13 height 6
click at [80, 50] on button "Apply" at bounding box center [89, 47] width 31 height 11
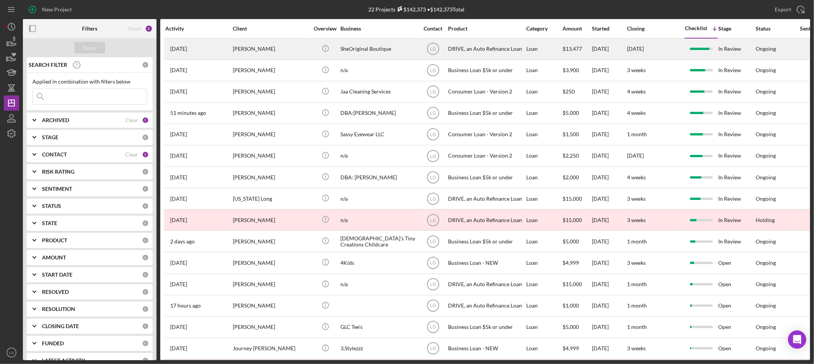
click at [292, 50] on div "[PERSON_NAME]" at bounding box center [271, 49] width 76 height 20
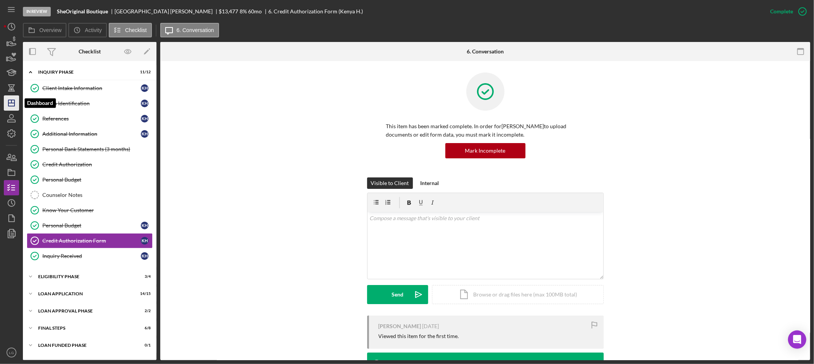
click at [15, 103] on polygon "button" at bounding box center [11, 103] width 6 height 6
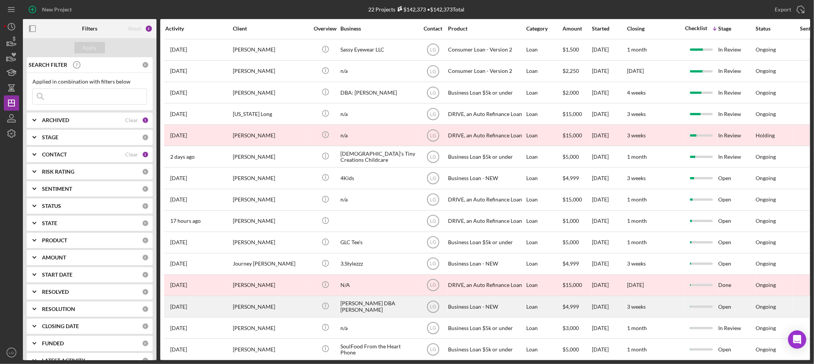
scroll to position [166, 0]
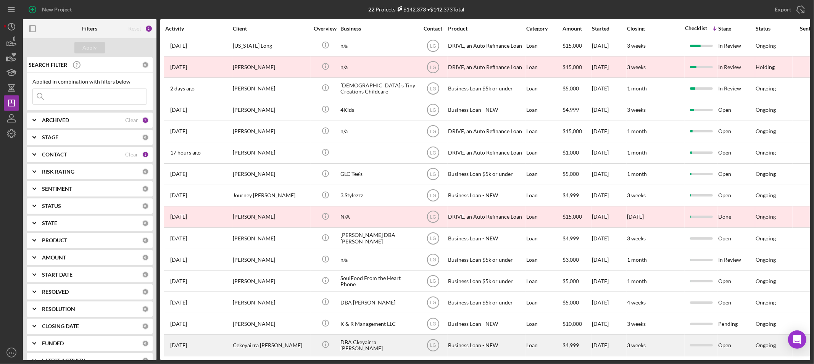
click at [287, 335] on div "Cekeyairra [PERSON_NAME]" at bounding box center [271, 345] width 76 height 20
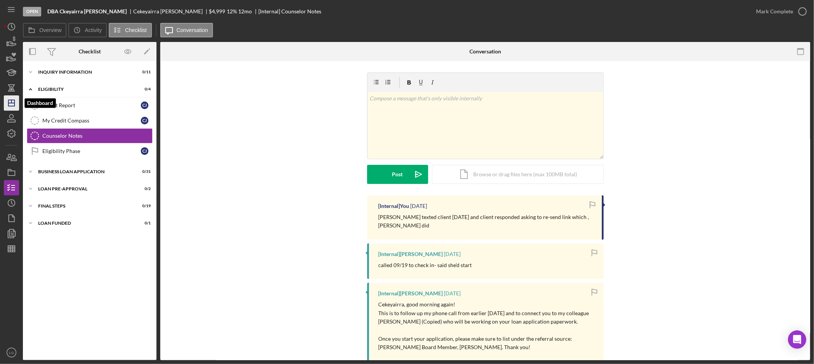
click at [13, 102] on icon "Icon/Dashboard" at bounding box center [11, 102] width 19 height 19
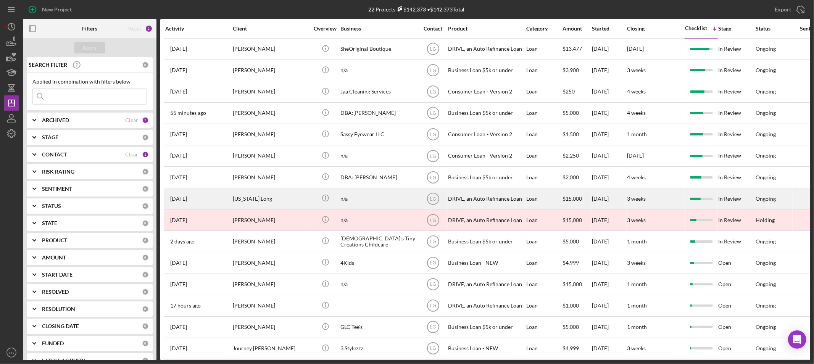
scroll to position [166, 0]
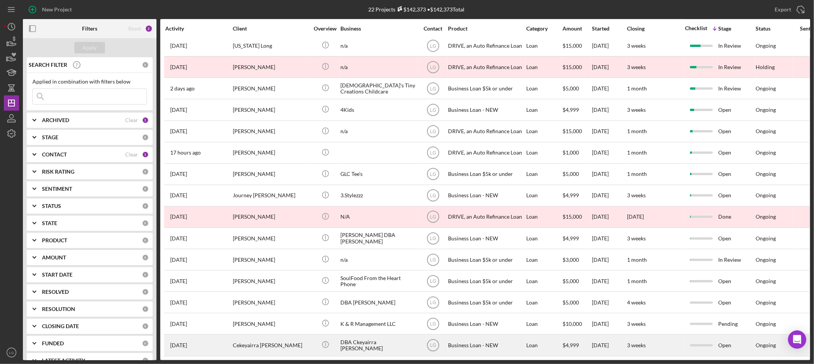
click at [269, 335] on div "Cekeyairra [PERSON_NAME]" at bounding box center [271, 345] width 76 height 20
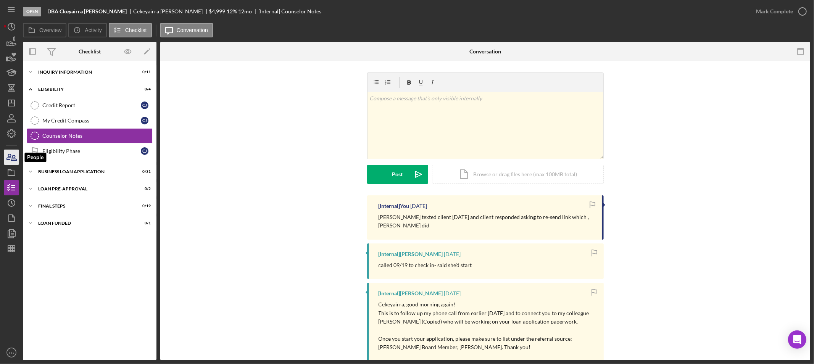
click at [10, 158] on icon "button" at bounding box center [9, 156] width 4 height 5
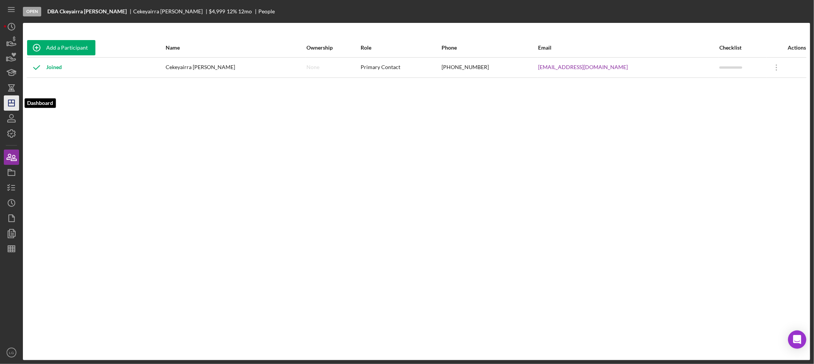
click at [8, 108] on icon "Icon/Dashboard" at bounding box center [11, 102] width 19 height 19
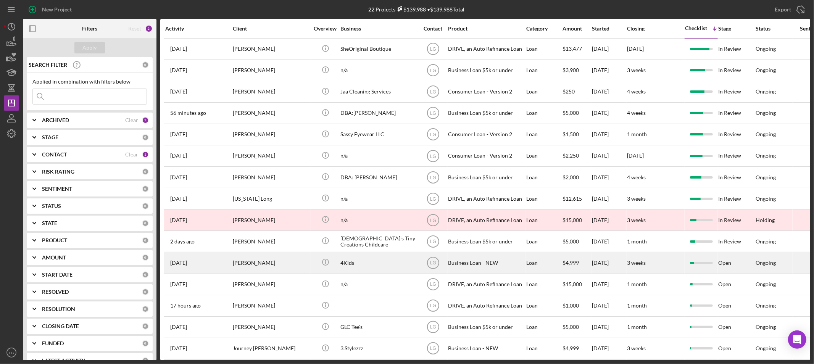
click at [285, 264] on div "[PERSON_NAME]" at bounding box center [271, 263] width 76 height 20
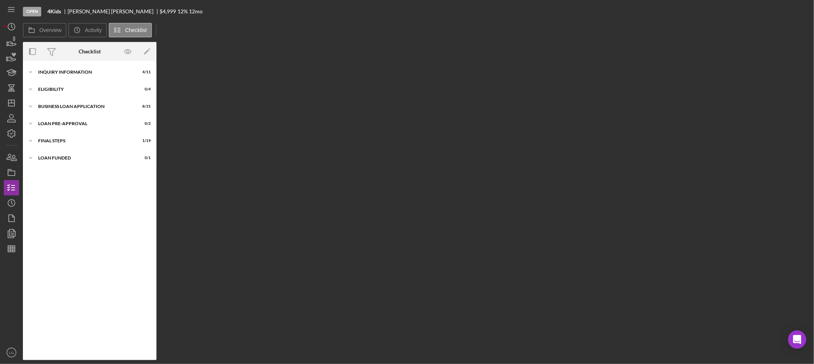
scroll to position [264, 0]
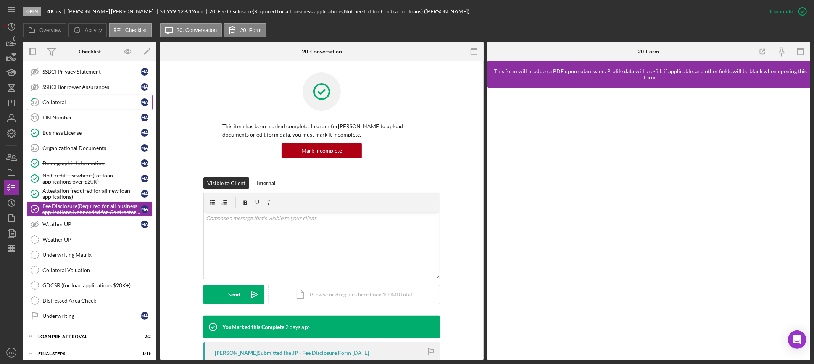
click at [47, 98] on link "13 Collateral M A" at bounding box center [90, 102] width 126 height 15
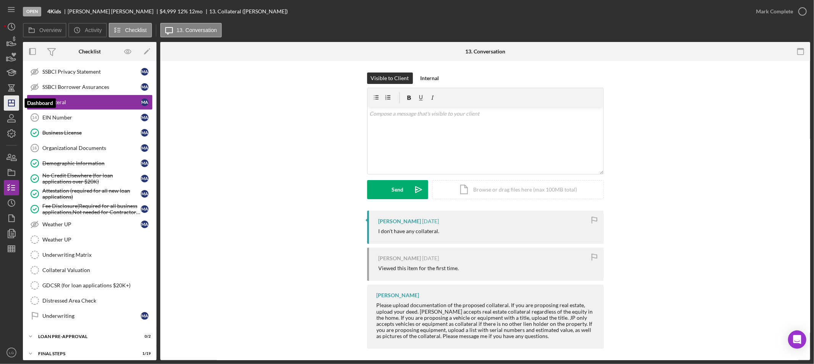
click at [8, 103] on polygon "button" at bounding box center [11, 103] width 6 height 6
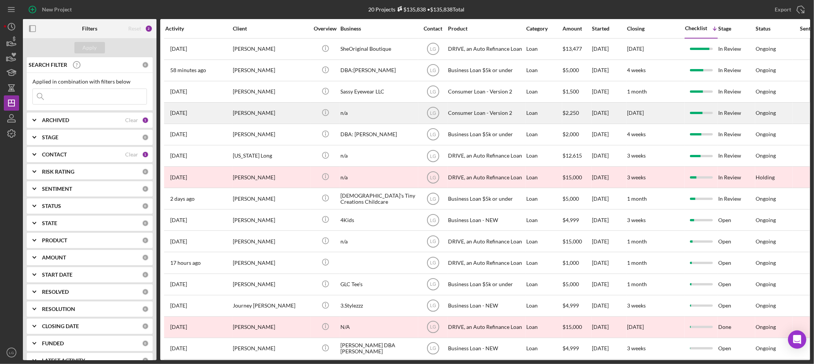
click at [243, 118] on div "[PERSON_NAME]" at bounding box center [271, 113] width 76 height 20
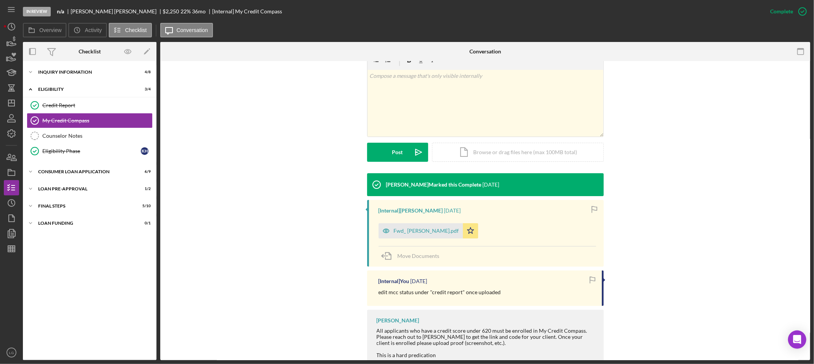
scroll to position [150, 0]
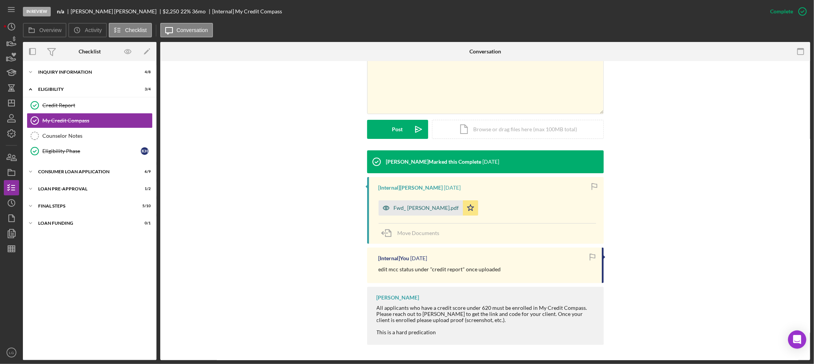
click at [412, 201] on div "Fwd_ [PERSON_NAME].pdf" at bounding box center [421, 207] width 84 height 15
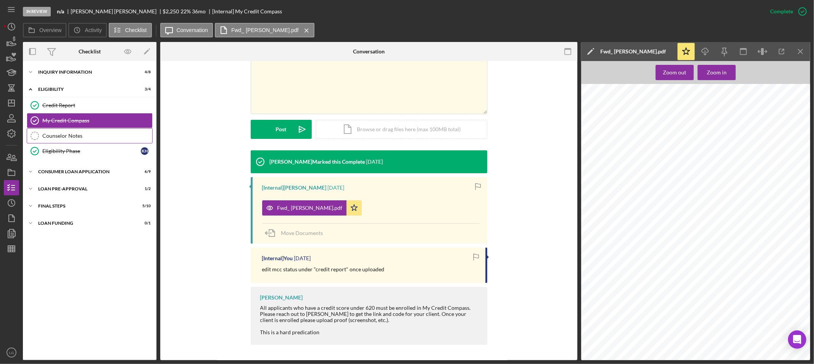
click at [86, 140] on link "Counselor Notes Counselor Notes" at bounding box center [90, 135] width 126 height 15
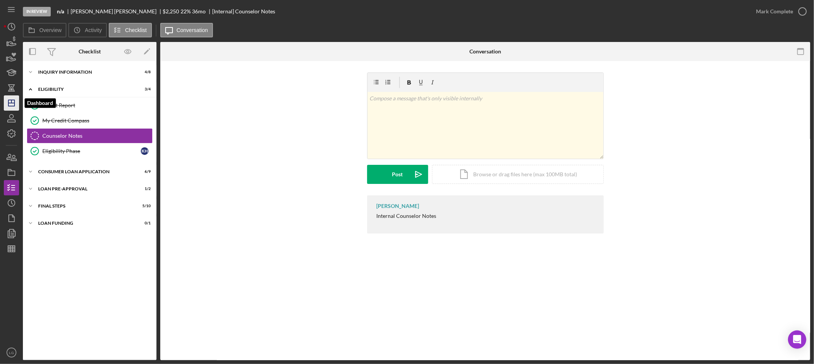
click at [6, 107] on icon "Icon/Dashboard" at bounding box center [11, 102] width 19 height 19
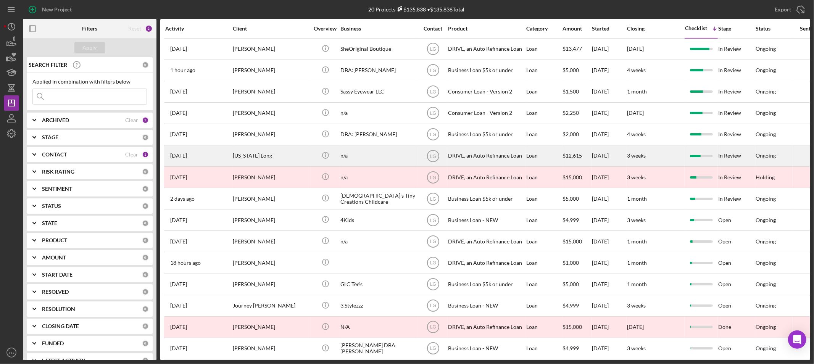
click at [290, 157] on div "[US_STATE] Long" at bounding box center [271, 156] width 76 height 20
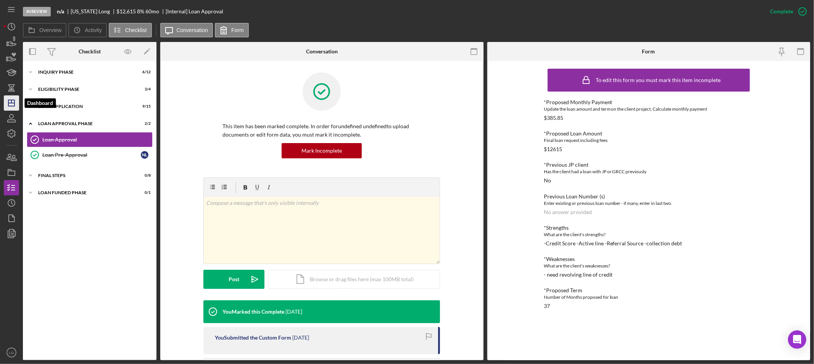
click at [10, 104] on icon "Icon/Dashboard" at bounding box center [11, 102] width 19 height 19
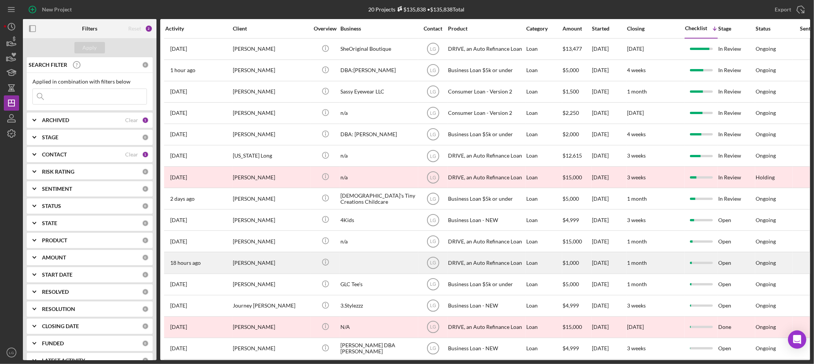
click at [223, 268] on div "18 hours ago [PERSON_NAME]" at bounding box center [198, 263] width 67 height 20
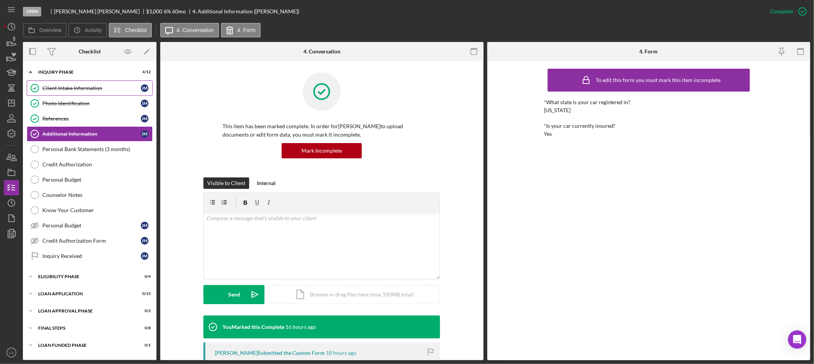
click at [69, 90] on div "Client Intake Information" at bounding box center [91, 88] width 98 height 6
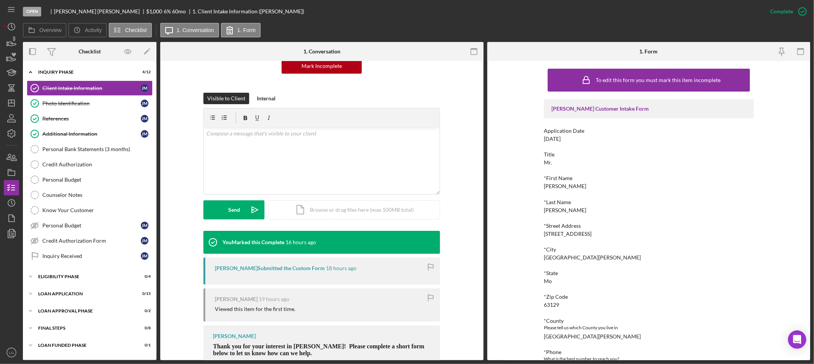
scroll to position [113, 0]
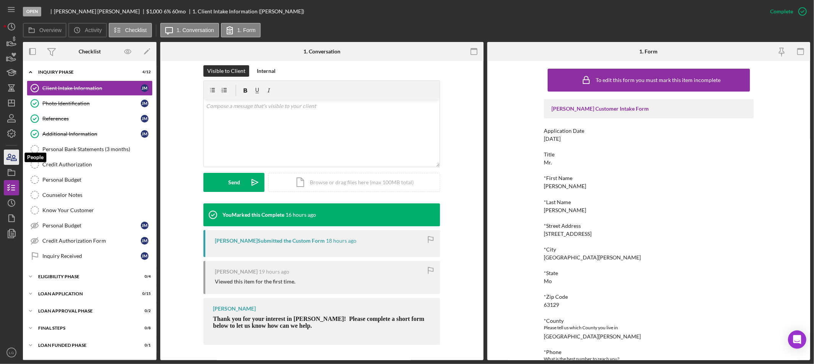
click at [10, 152] on icon "button" at bounding box center [11, 157] width 19 height 19
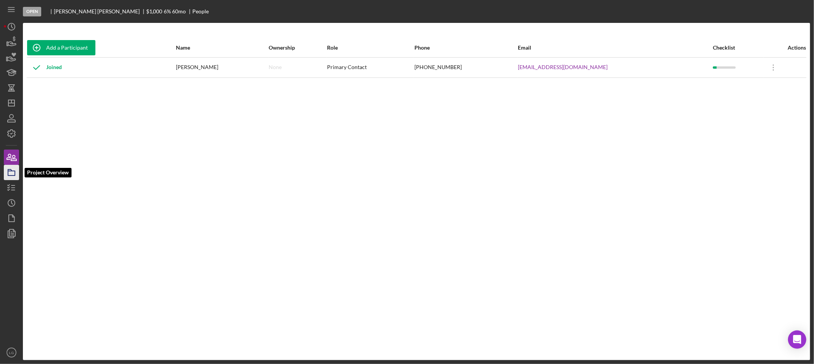
click at [11, 174] on icon "button" at bounding box center [11, 172] width 19 height 19
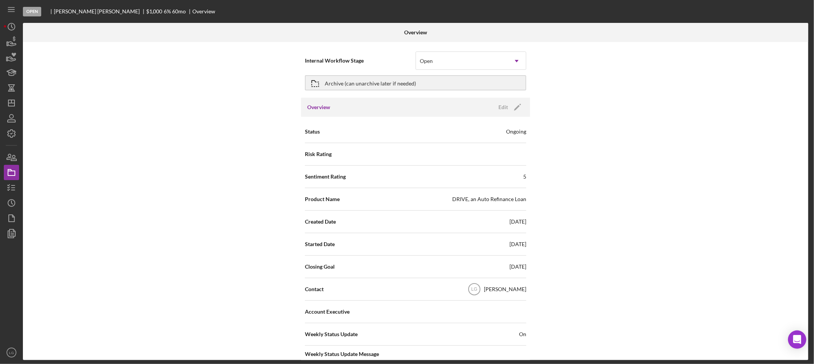
click at [551, 261] on div "Internal Workflow Stage Open Icon/Dropdown Arrow Archive (can unarchive later i…" at bounding box center [415, 201] width 785 height 318
click at [7, 191] on icon "button" at bounding box center [11, 187] width 19 height 19
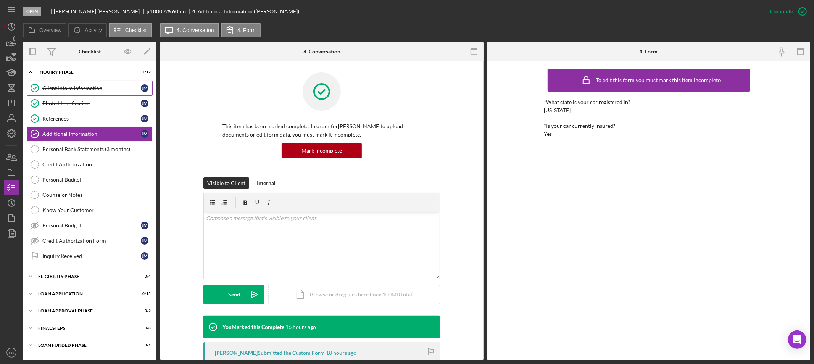
click at [106, 84] on link "Client Intake Information Client Intake Information [PERSON_NAME]" at bounding box center [90, 88] width 126 height 15
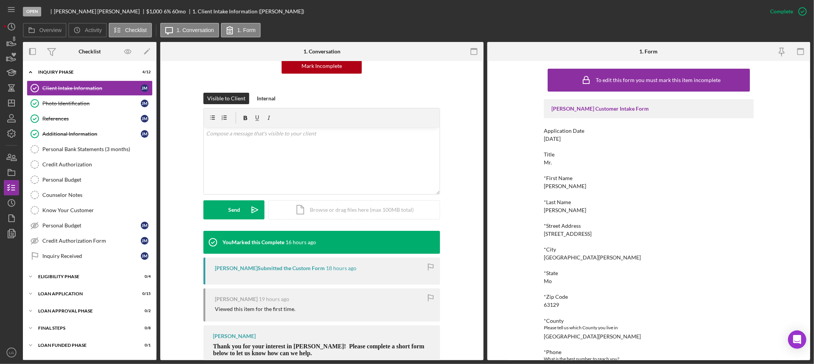
scroll to position [113, 0]
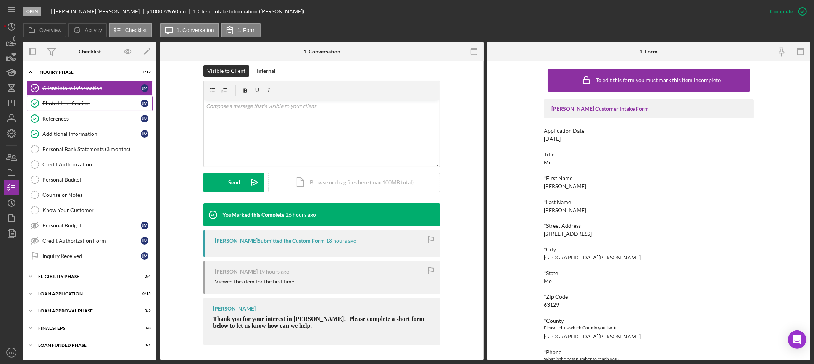
click at [38, 101] on icon "Photo Identification" at bounding box center [34, 103] width 19 height 19
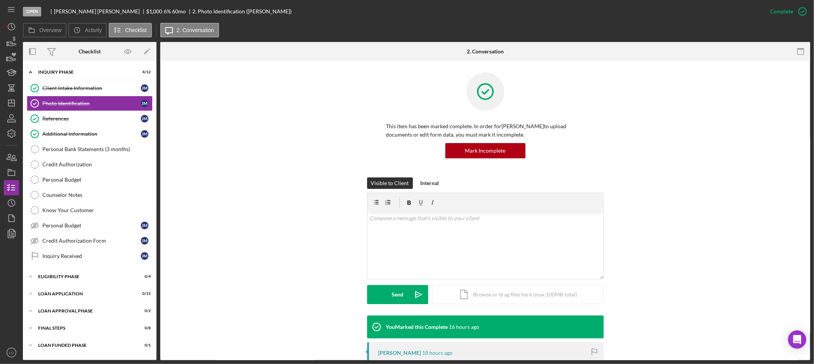
scroll to position [143, 0]
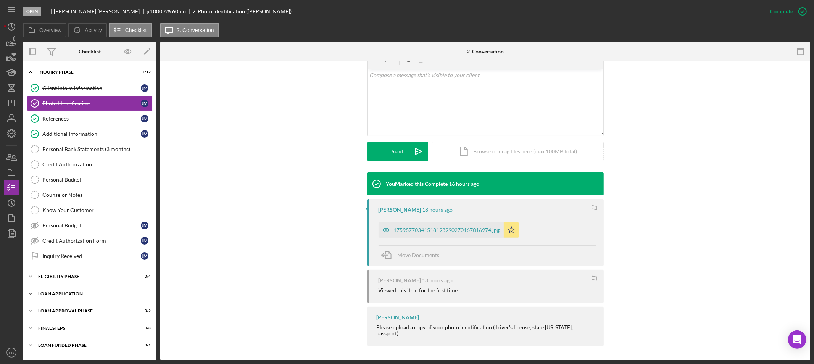
click at [69, 294] on div "Loan Application" at bounding box center [92, 294] width 109 height 5
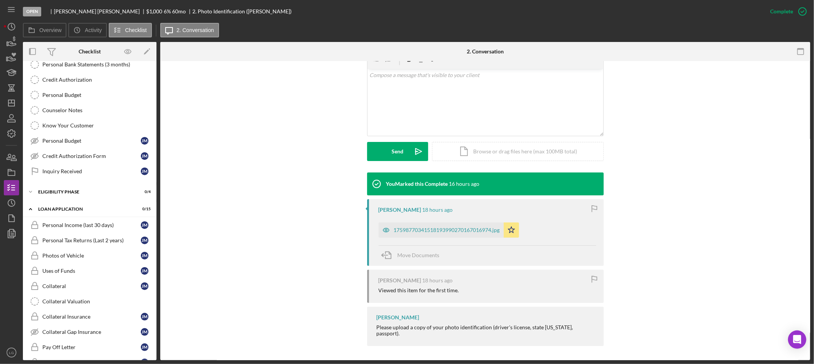
click at [262, 248] on div "You Marked this Complete 16 hours ago [PERSON_NAME] 18 hours ago 17598770341518…" at bounding box center [485, 261] width 627 height 178
